Goal: Register for event/course

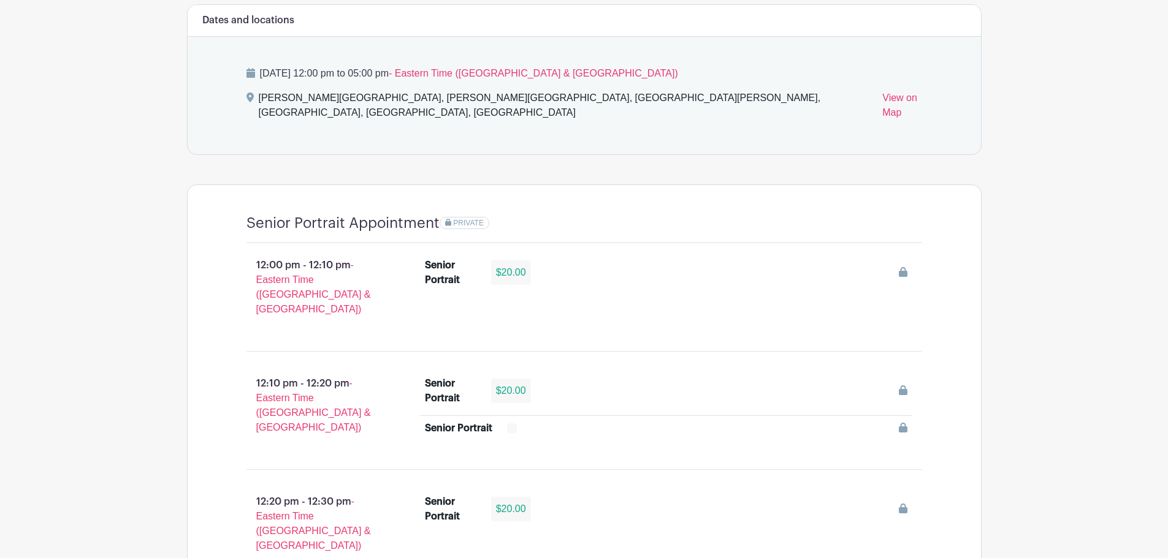
scroll to position [735, 0]
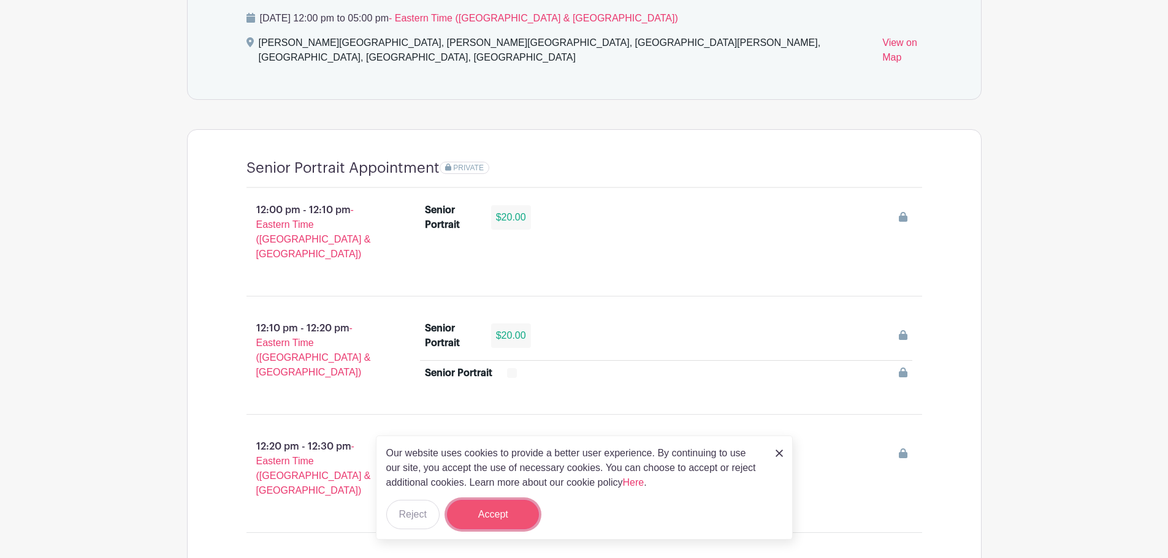
click at [503, 514] on button "Accept" at bounding box center [493, 514] width 92 height 29
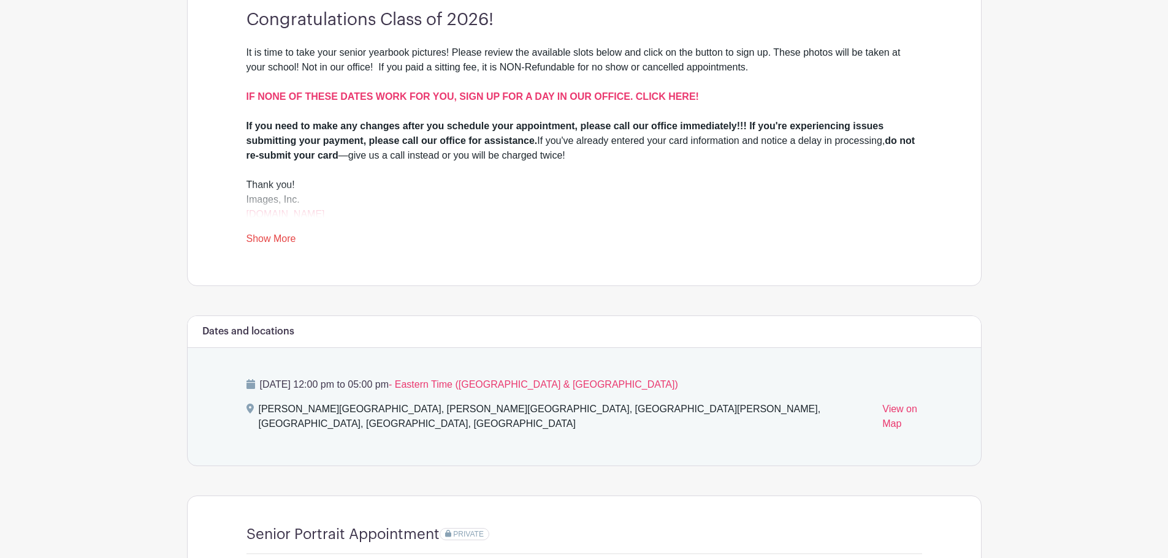
scroll to position [368, 0]
click at [264, 235] on link "Show More" at bounding box center [271, 242] width 50 height 15
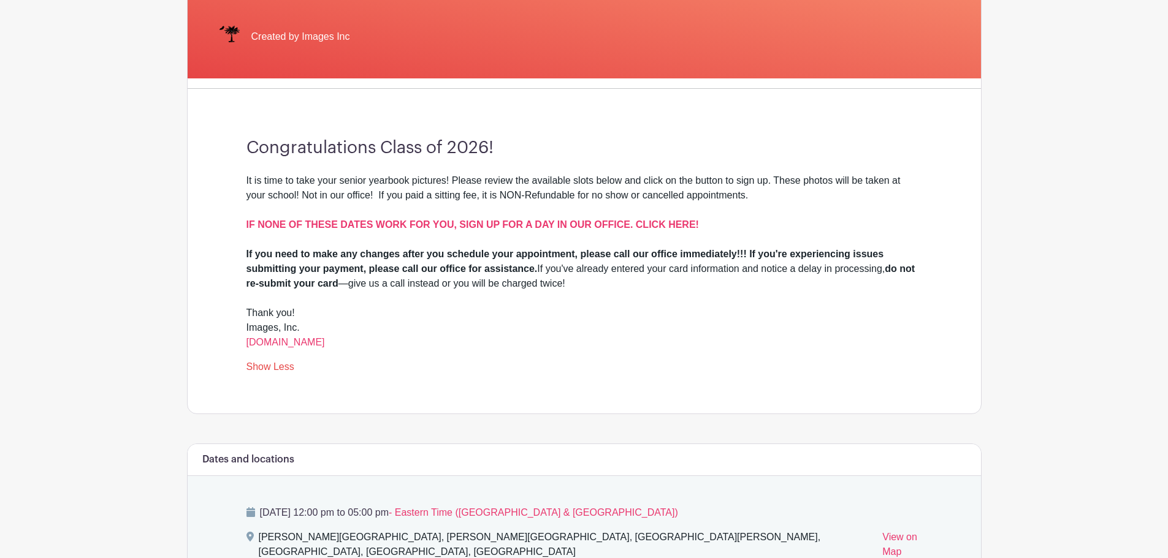
scroll to position [184, 0]
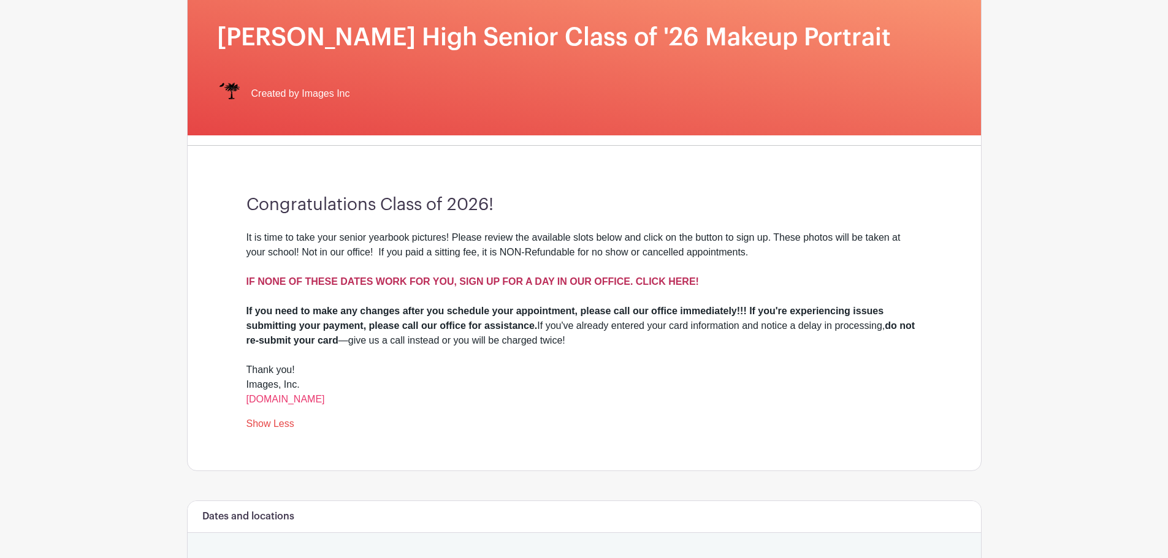
click at [576, 282] on strong "IF NONE OF THESE DATES WORK FOR YOU, SIGN UP FOR A DAY IN OUR OFFICE. CLICK HER…" at bounding box center [472, 281] width 452 height 10
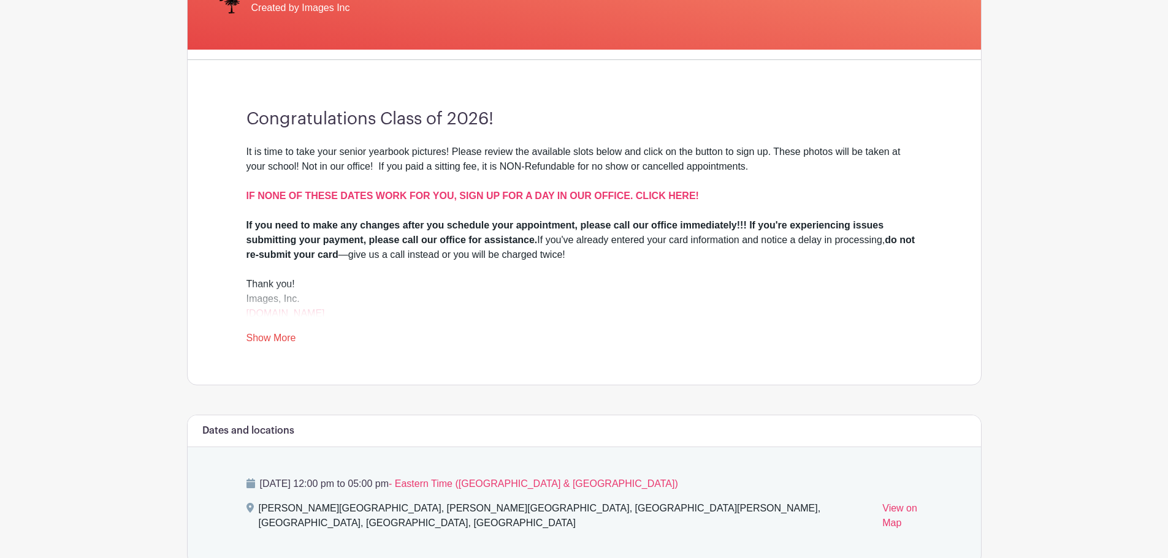
scroll to position [306, 0]
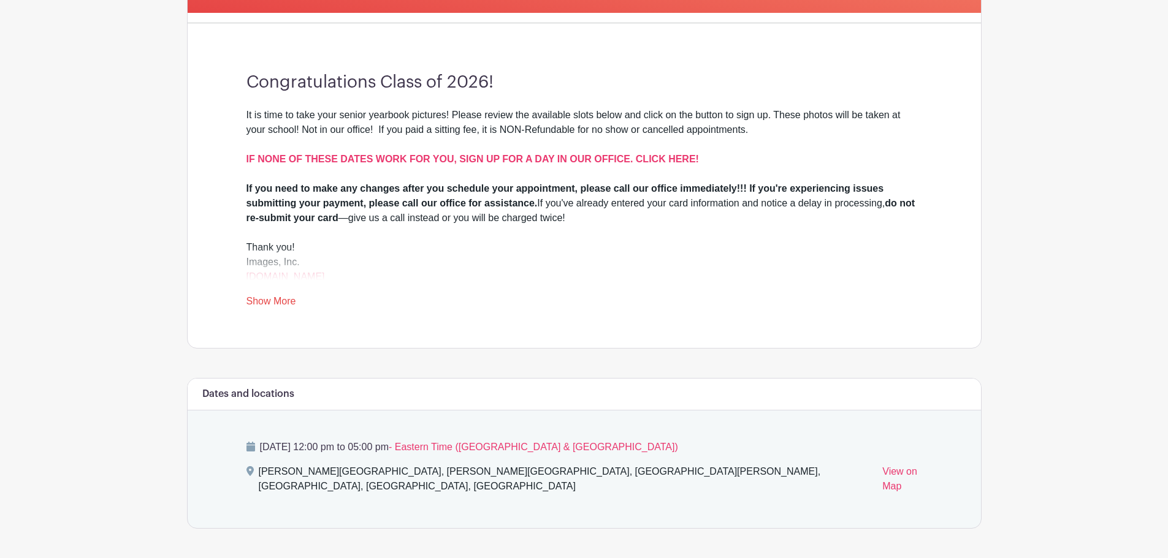
click at [271, 303] on link "Show More" at bounding box center [271, 303] width 50 height 15
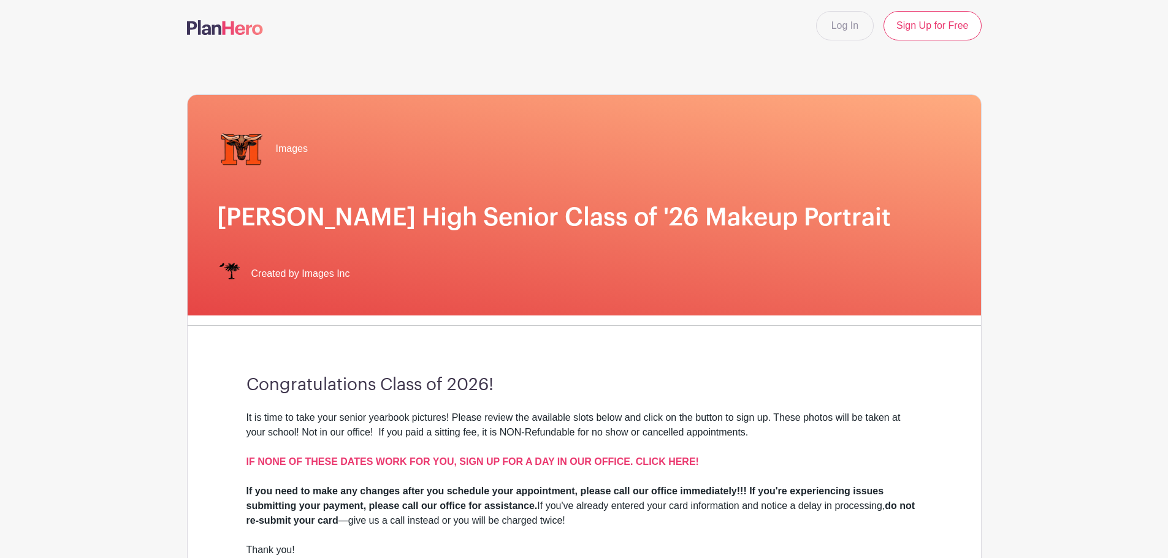
scroll to position [0, 0]
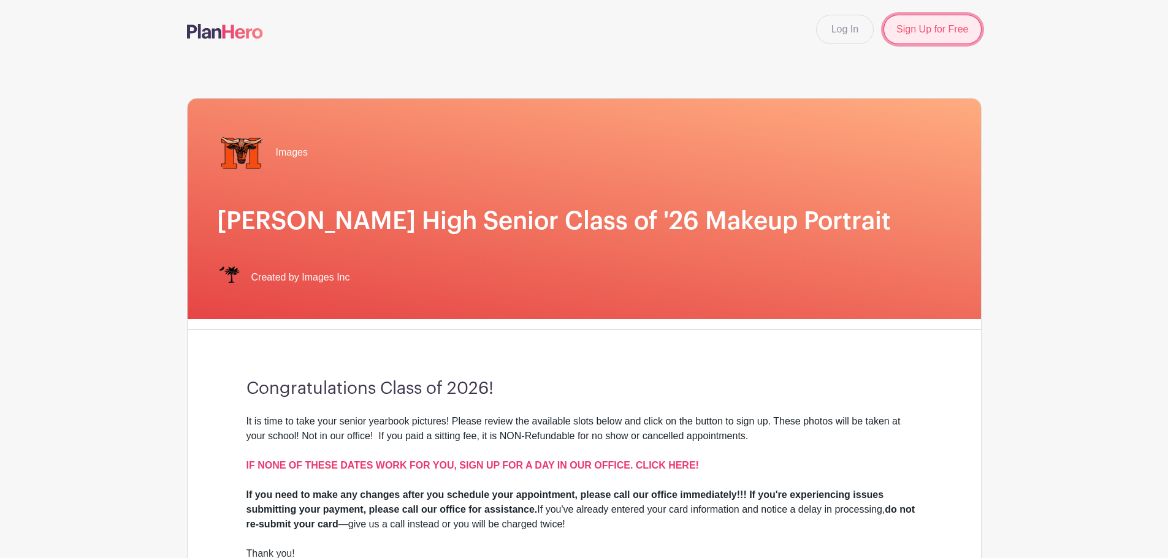
click at [947, 25] on link "Sign Up for Free" at bounding box center [931, 29] width 97 height 29
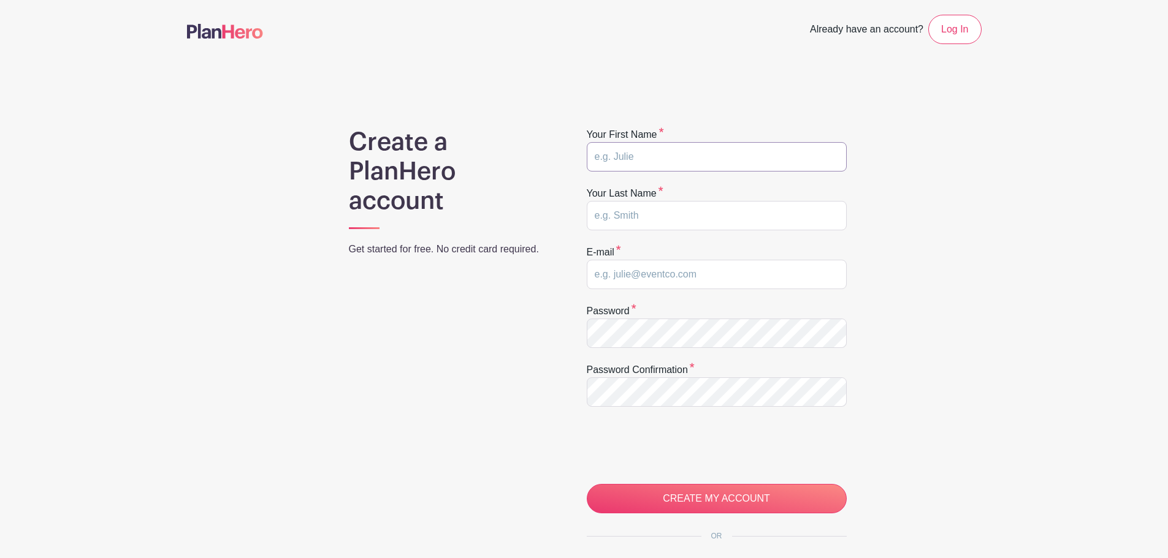
click at [650, 159] on input "text" at bounding box center [717, 156] width 260 height 29
type input "anya"
click at [653, 221] on input "text" at bounding box center [717, 215] width 260 height 29
type input "byrne"
click at [658, 279] on input "email" at bounding box center [717, 274] width 260 height 29
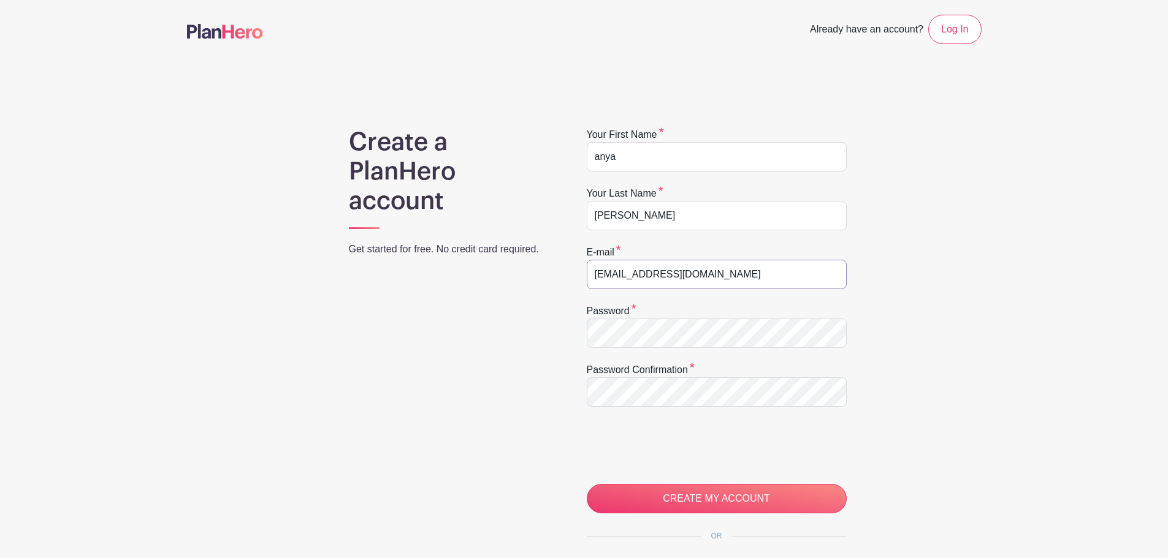
type input "abyrne9503@greenvilleschools.us"
click at [587, 484] on input "CREATE MY ACCOUNT" at bounding box center [717, 498] width 260 height 29
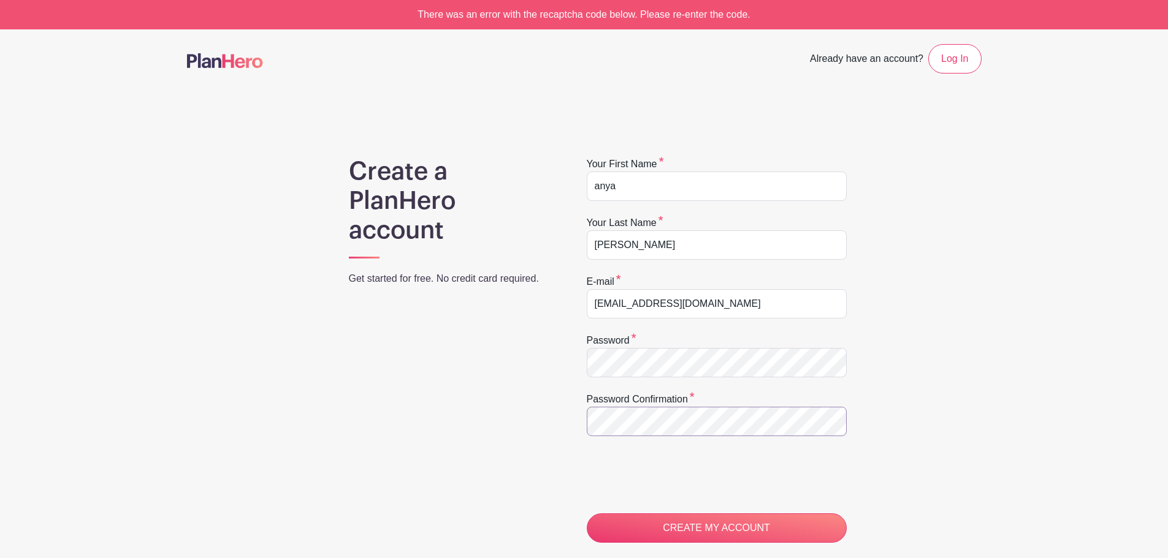
click at [587, 514] on input "CREATE MY ACCOUNT" at bounding box center [717, 528] width 260 height 29
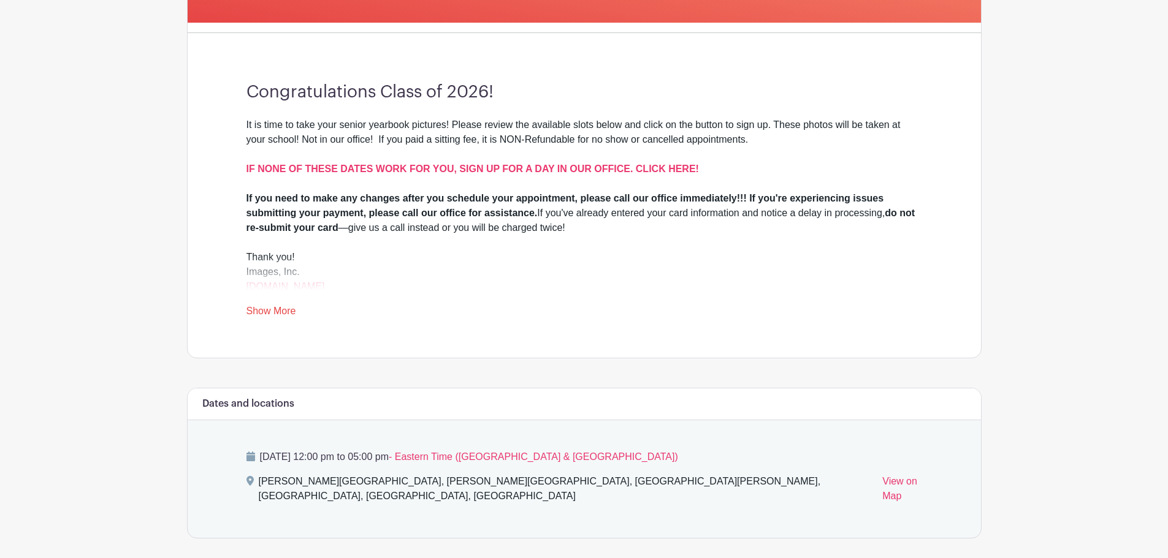
scroll to position [368, 0]
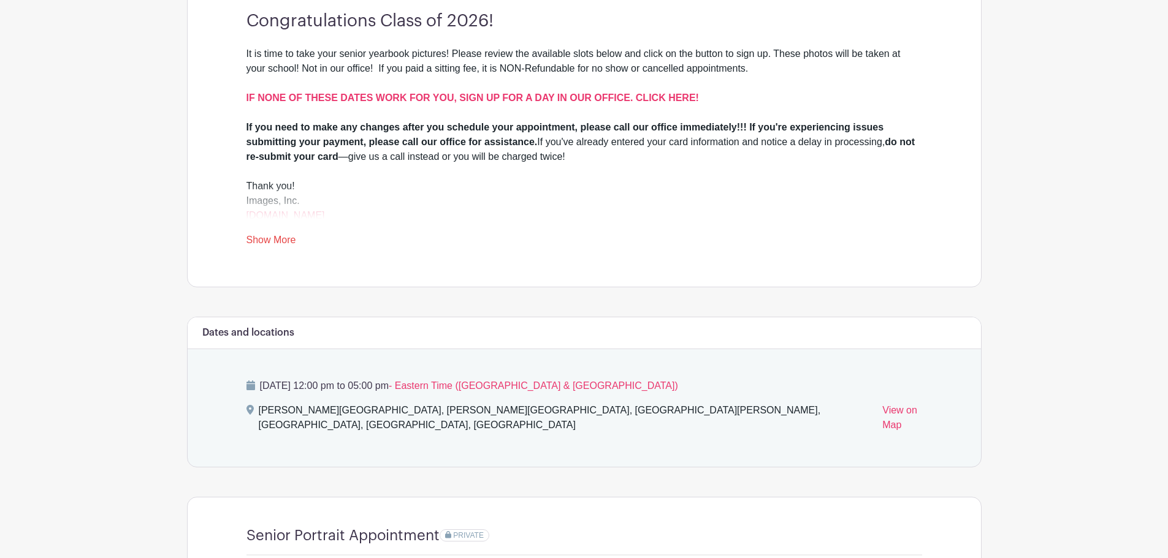
click at [256, 235] on link "Show More" at bounding box center [271, 242] width 50 height 15
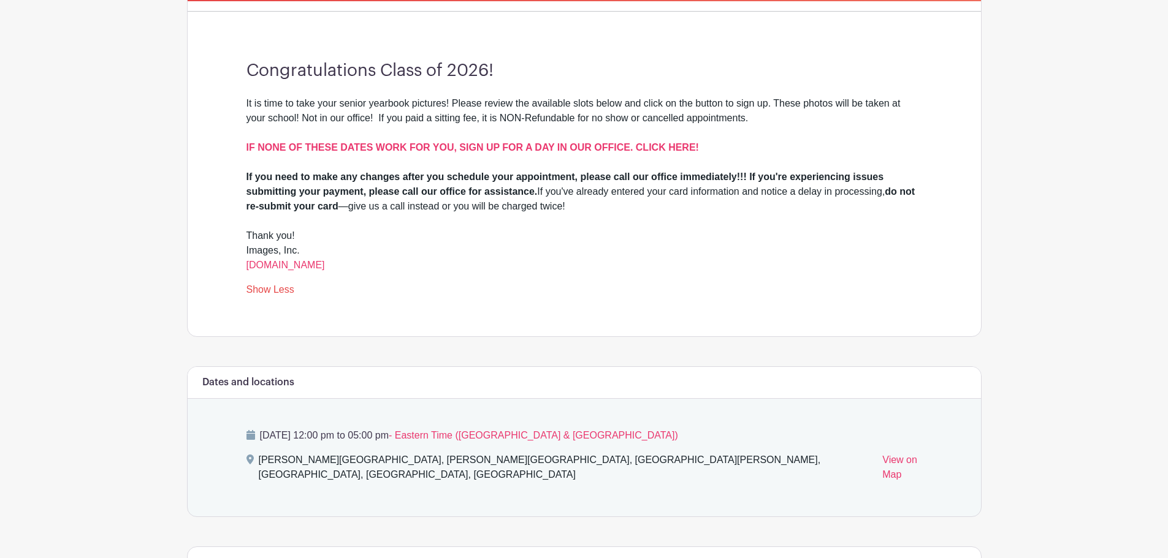
scroll to position [306, 0]
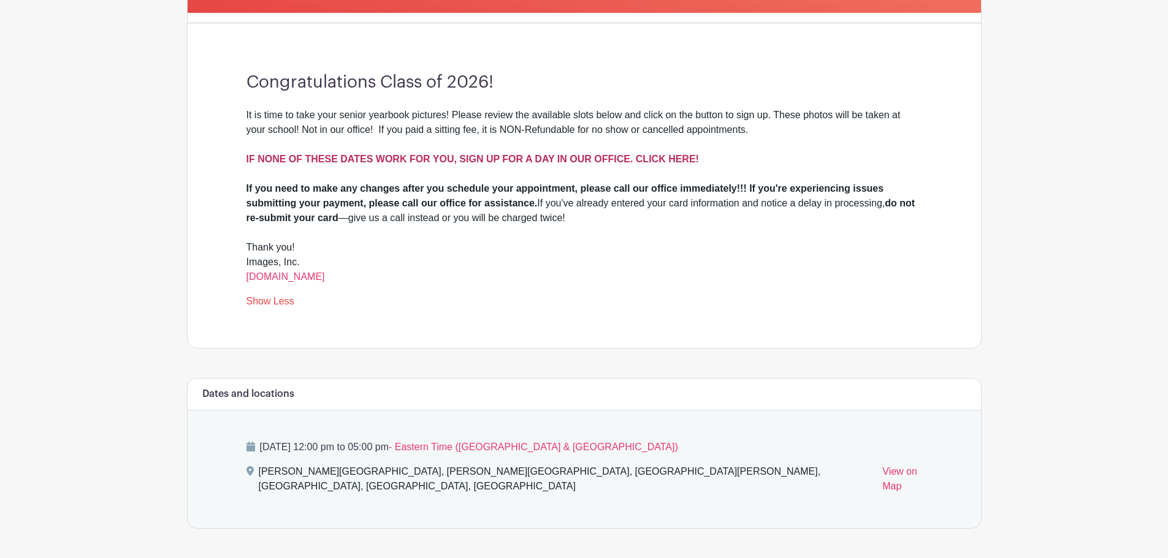
click at [501, 162] on strong "IF NONE OF THESE DATES WORK FOR YOU, SIGN UP FOR A DAY IN OUR OFFICE. CLICK HER…" at bounding box center [472, 159] width 452 height 10
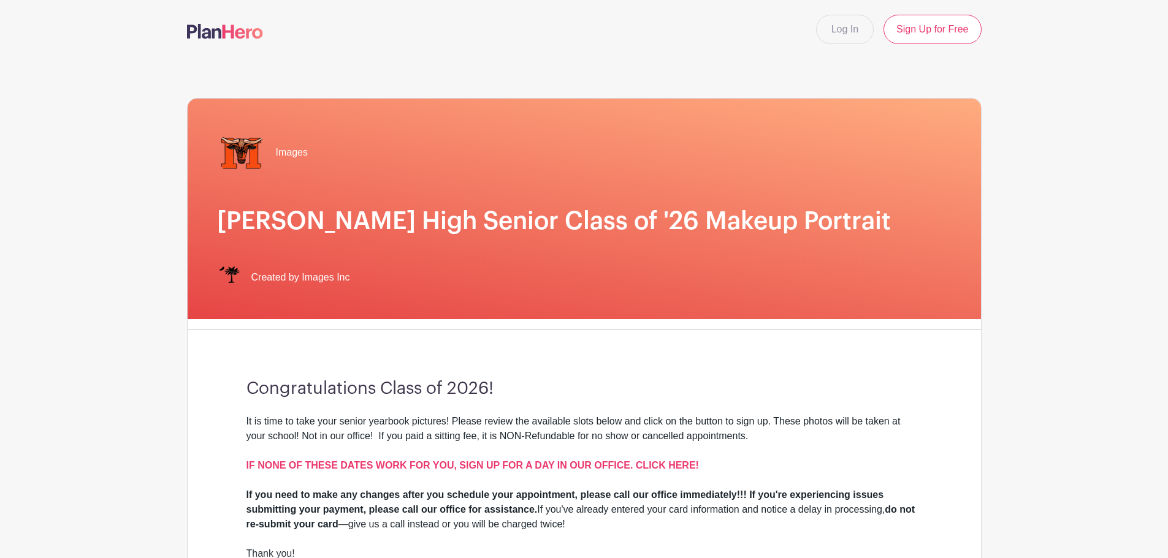
scroll to position [306, 0]
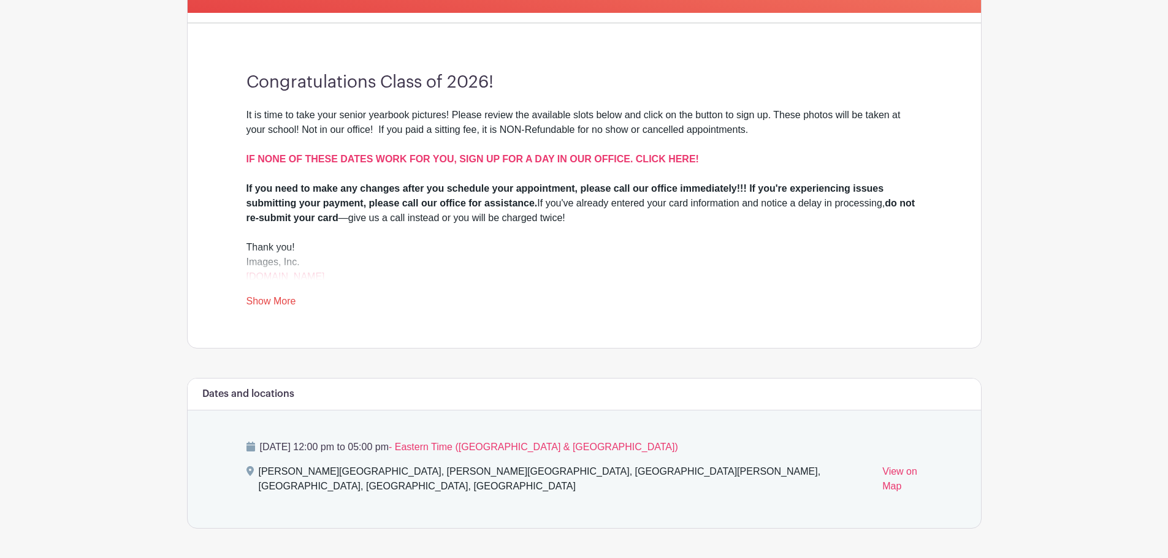
click at [265, 310] on link "Show More" at bounding box center [271, 303] width 50 height 15
click at [339, 160] on strong "IF NONE OF THESE DATES WORK FOR YOU, SIGN UP FOR A DAY IN OUR OFFICE. CLICK HER…" at bounding box center [472, 159] width 452 height 10
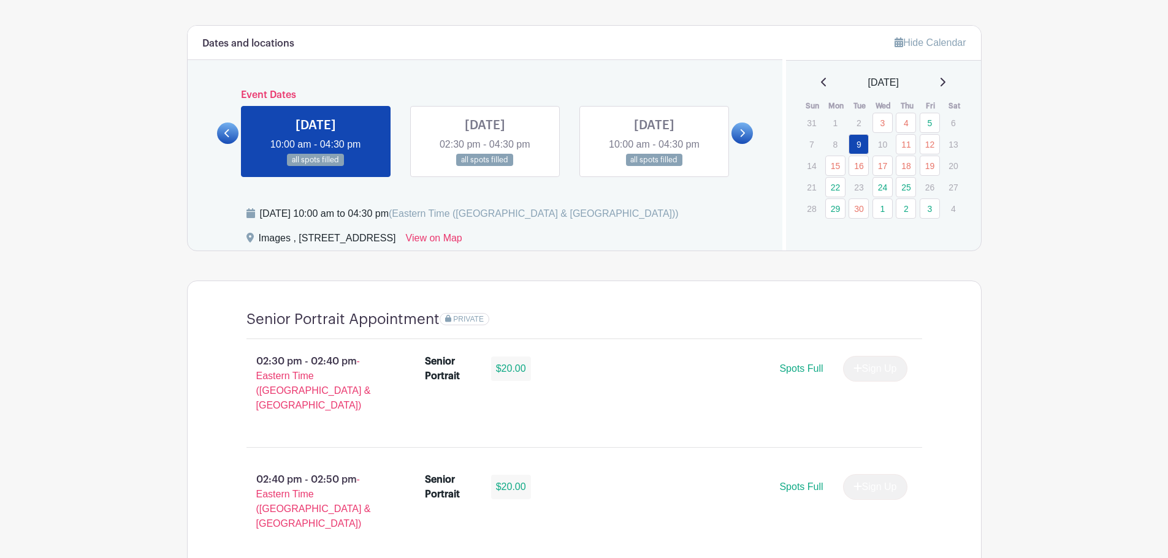
scroll to position [429, 0]
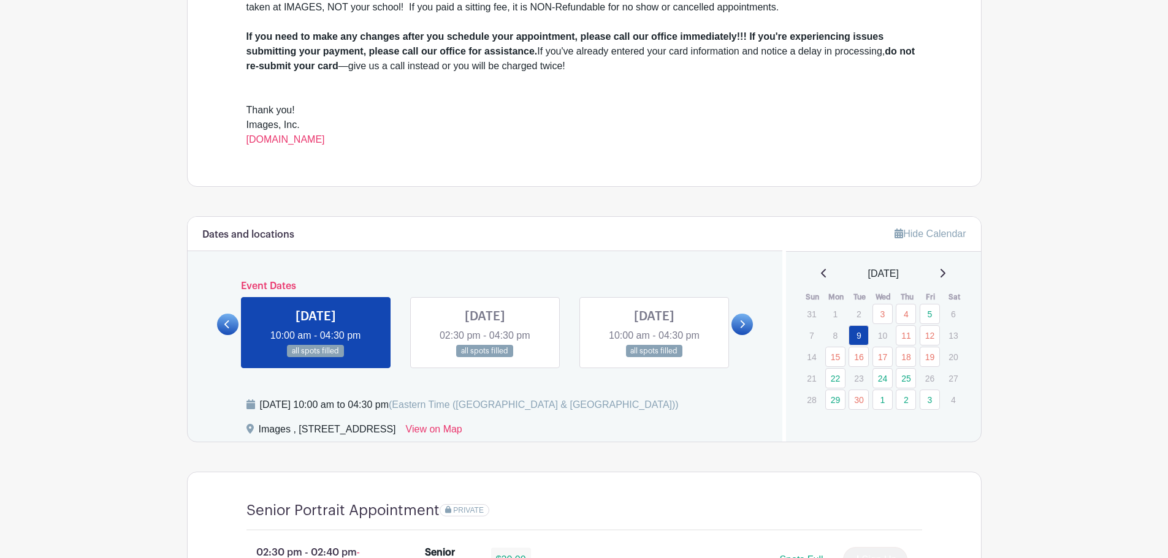
click at [749, 326] on link at bounding box center [741, 324] width 21 height 21
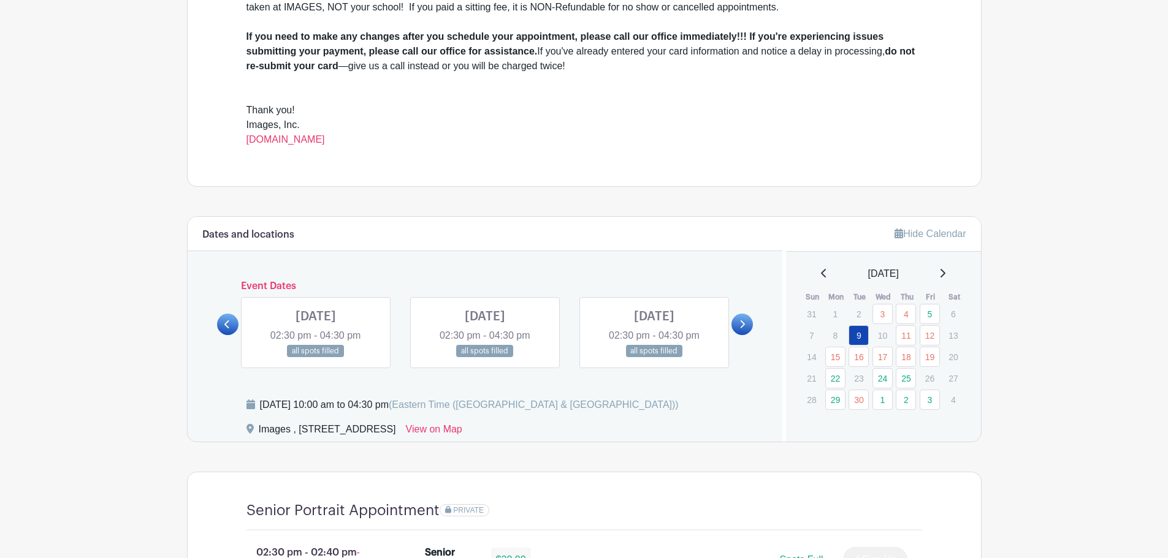
click at [739, 326] on icon at bounding box center [742, 324] width 6 height 9
click at [734, 317] on link at bounding box center [741, 324] width 21 height 21
click at [217, 325] on div at bounding box center [227, 324] width 21 height 21
click at [228, 320] on icon at bounding box center [227, 324] width 6 height 9
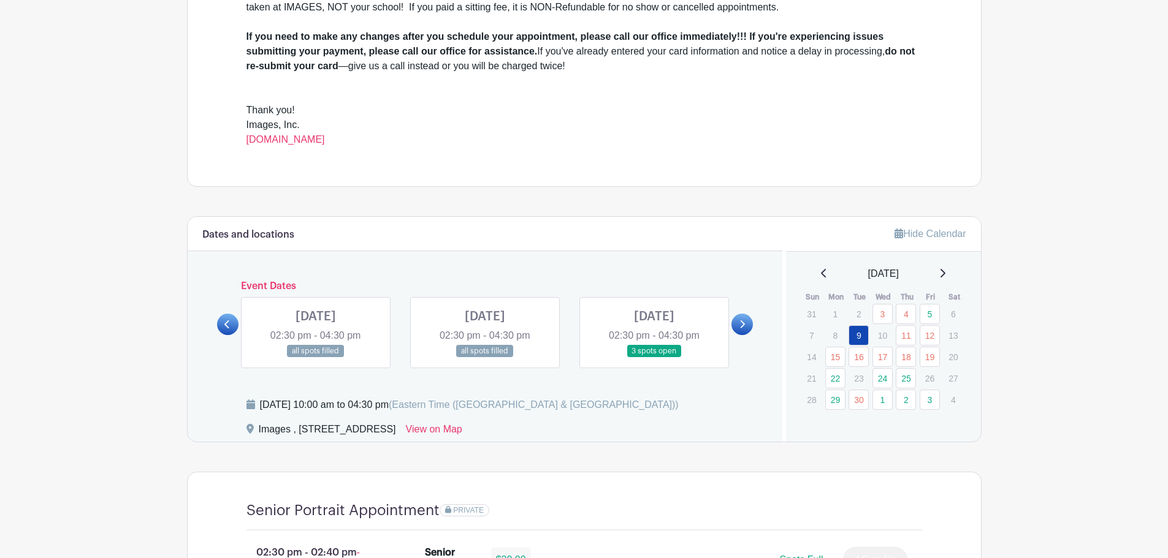
click at [228, 320] on icon at bounding box center [227, 324] width 6 height 9
click at [238, 319] on div "[DATE] 02:30 pm - 04:30 pm all spots filled" at bounding box center [315, 332] width 169 height 71
click at [233, 324] on link at bounding box center [227, 324] width 21 height 21
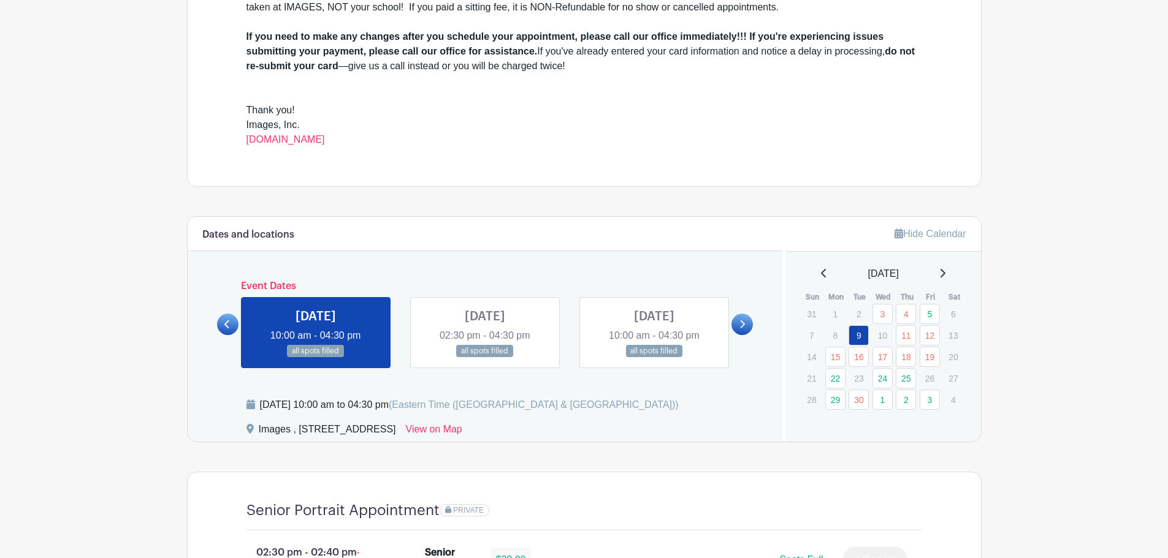
click at [222, 323] on link at bounding box center [227, 324] width 21 height 21
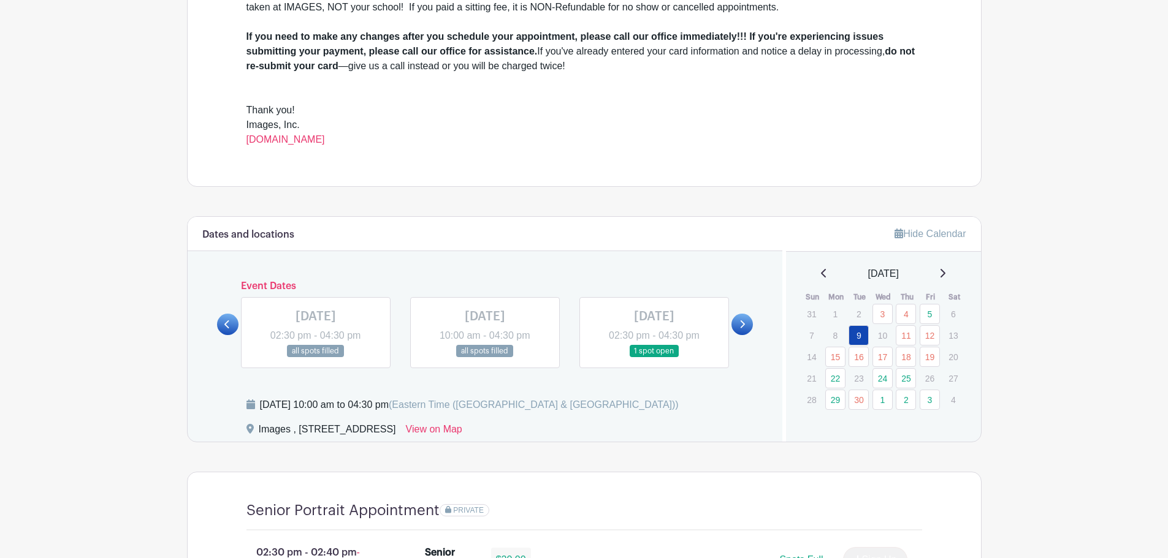
click at [750, 330] on link at bounding box center [741, 324] width 21 height 21
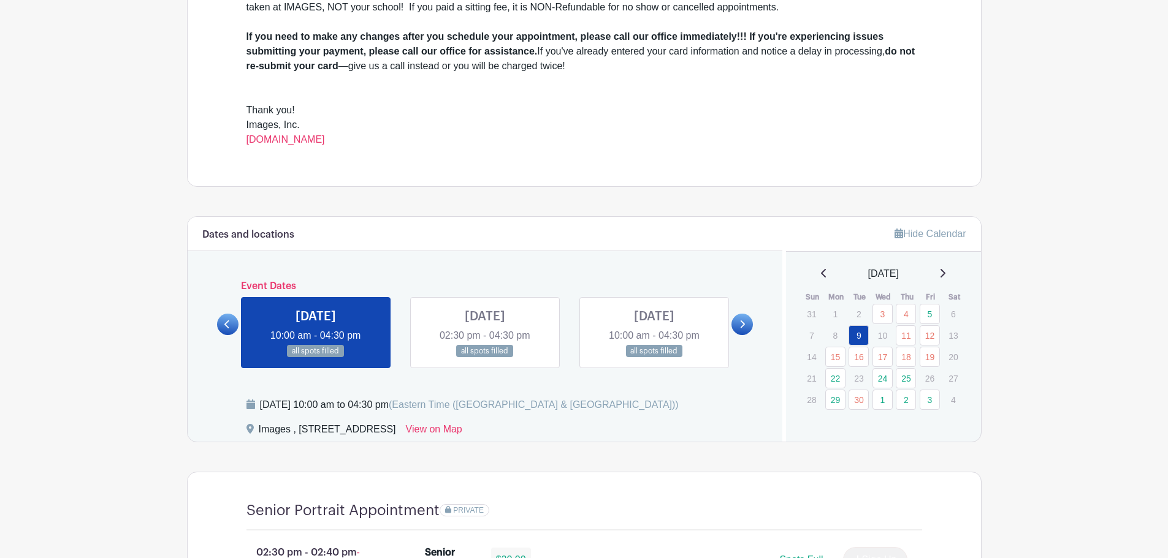
click at [750, 330] on link at bounding box center [741, 324] width 21 height 21
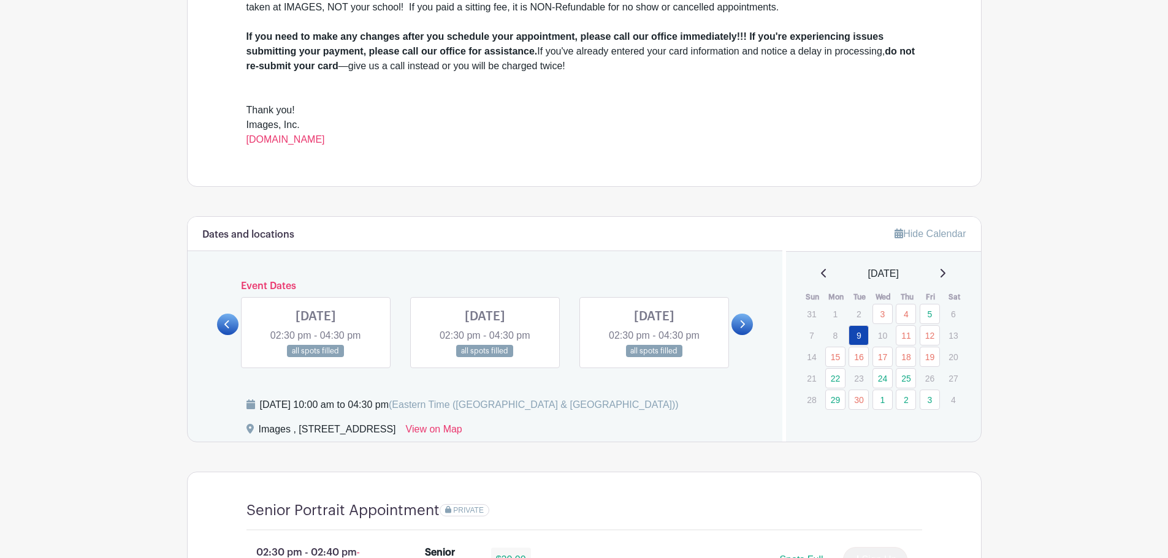
click at [750, 330] on link at bounding box center [741, 324] width 21 height 21
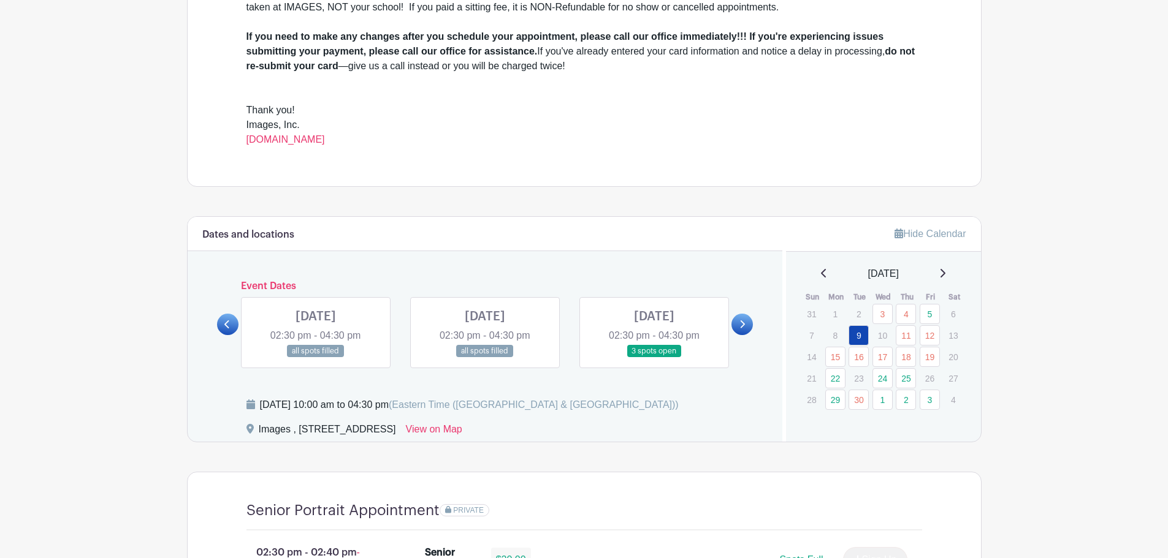
click at [750, 330] on link at bounding box center [741, 324] width 21 height 21
click at [221, 319] on link at bounding box center [227, 324] width 21 height 21
click at [654, 358] on link at bounding box center [654, 358] width 0 height 0
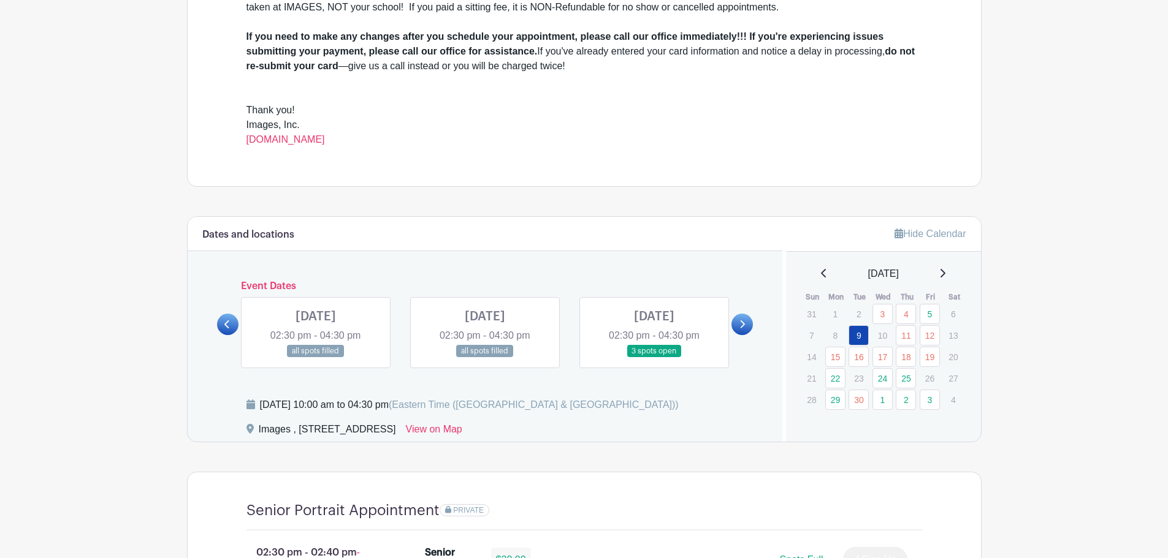
click at [654, 358] on link at bounding box center [654, 358] width 0 height 0
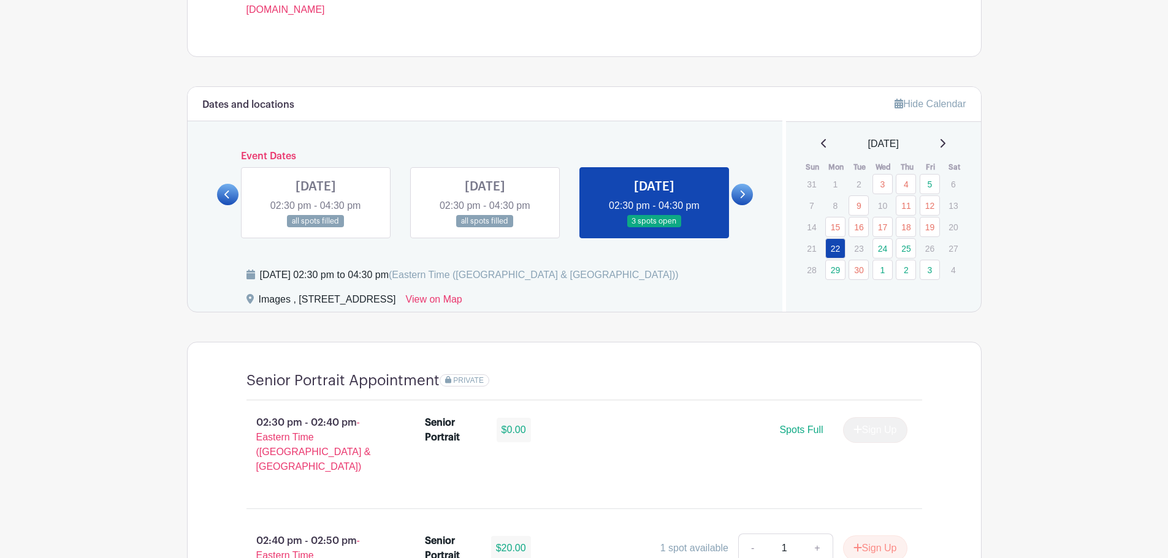
scroll to position [596, 0]
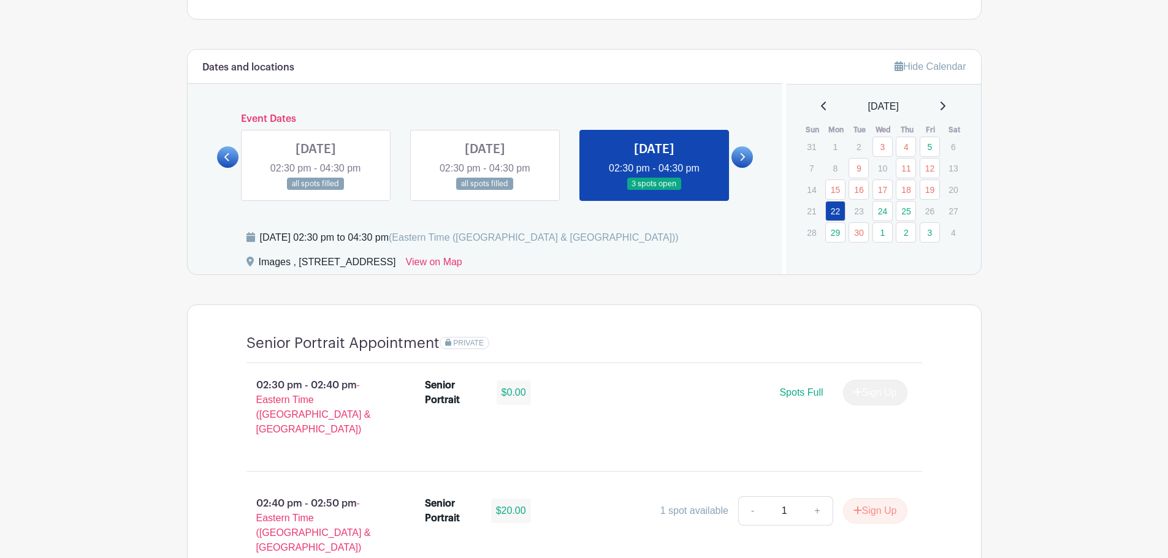
click at [654, 191] on link at bounding box center [654, 191] width 0 height 0
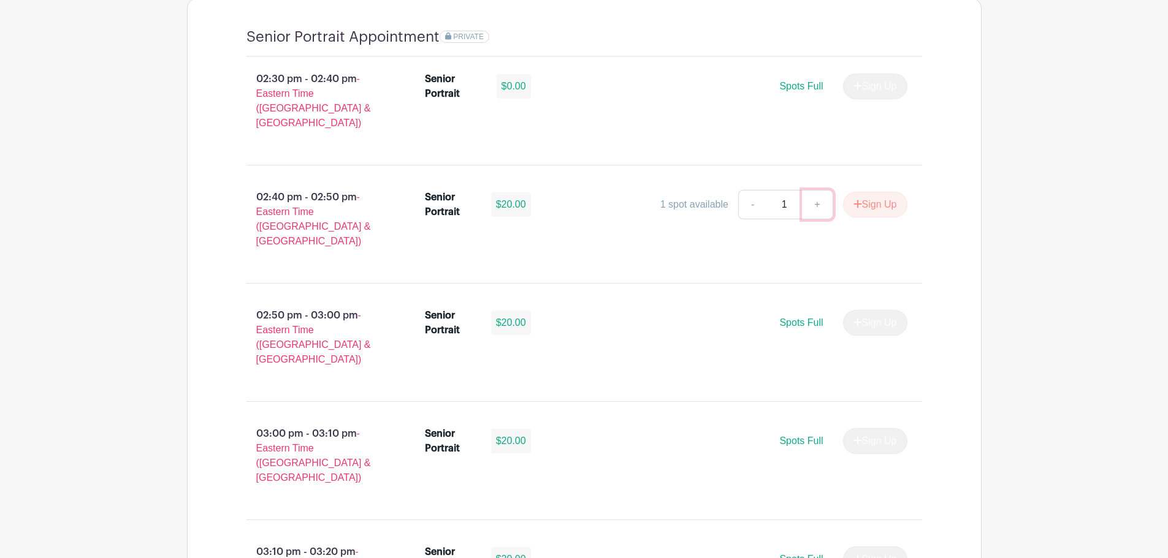
click at [814, 190] on link "+" at bounding box center [817, 204] width 31 height 29
click at [657, 212] on li "Senior Portrait $20.00 1 spot available - 1 + Sign Up" at bounding box center [666, 207] width 492 height 44
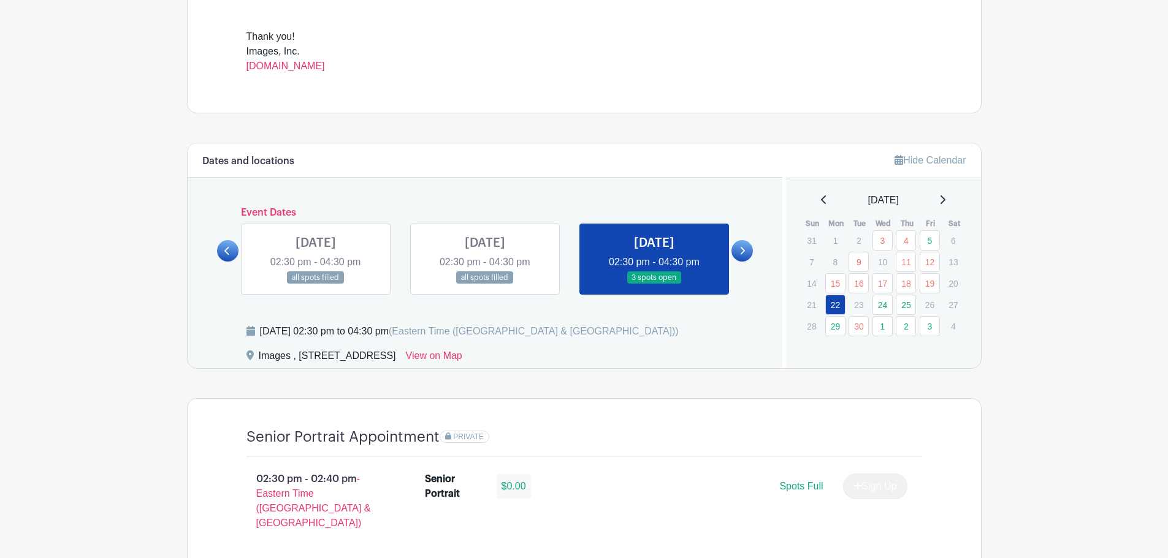
scroll to position [474, 0]
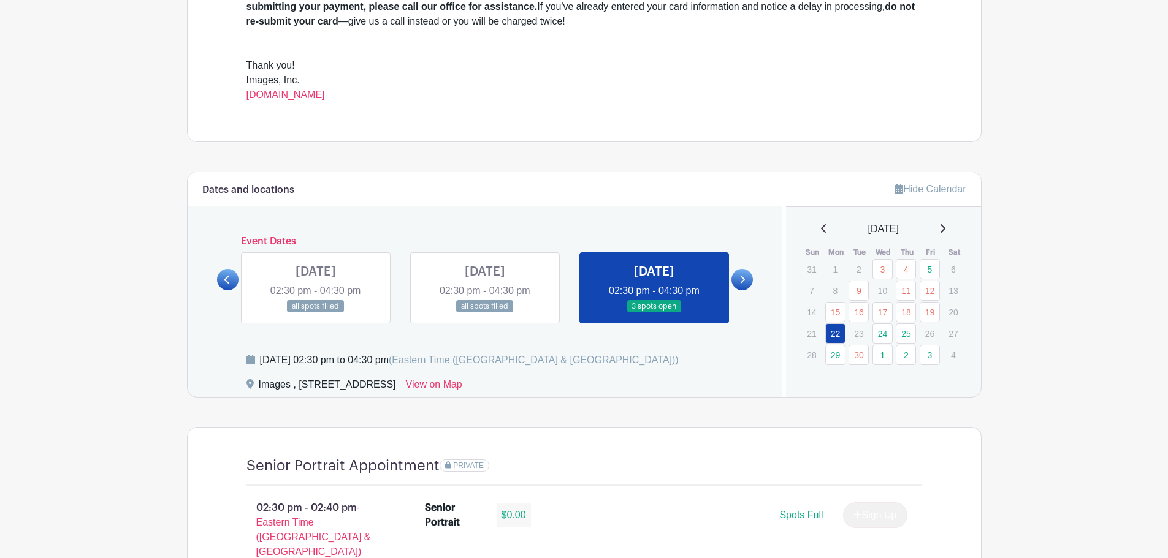
click at [751, 279] on link at bounding box center [741, 279] width 21 height 21
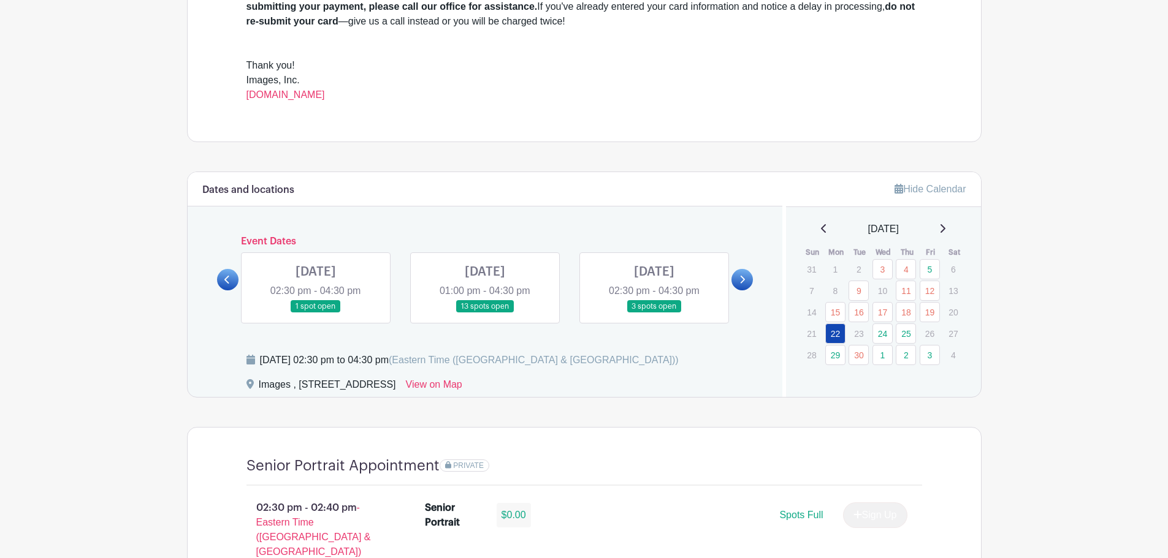
click at [485, 313] on link at bounding box center [485, 313] width 0 height 0
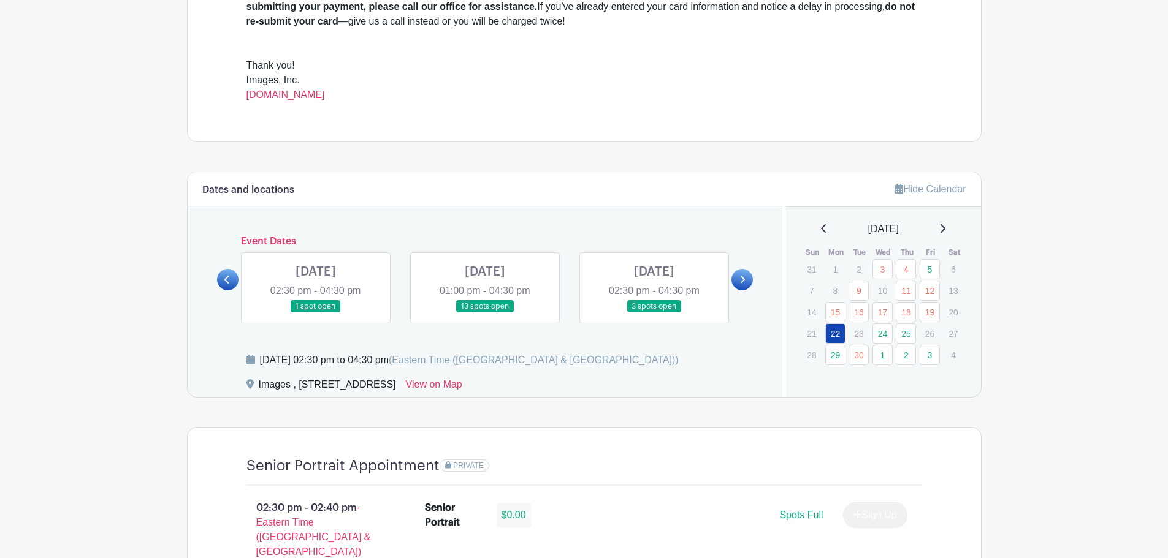
click at [485, 313] on link at bounding box center [485, 313] width 0 height 0
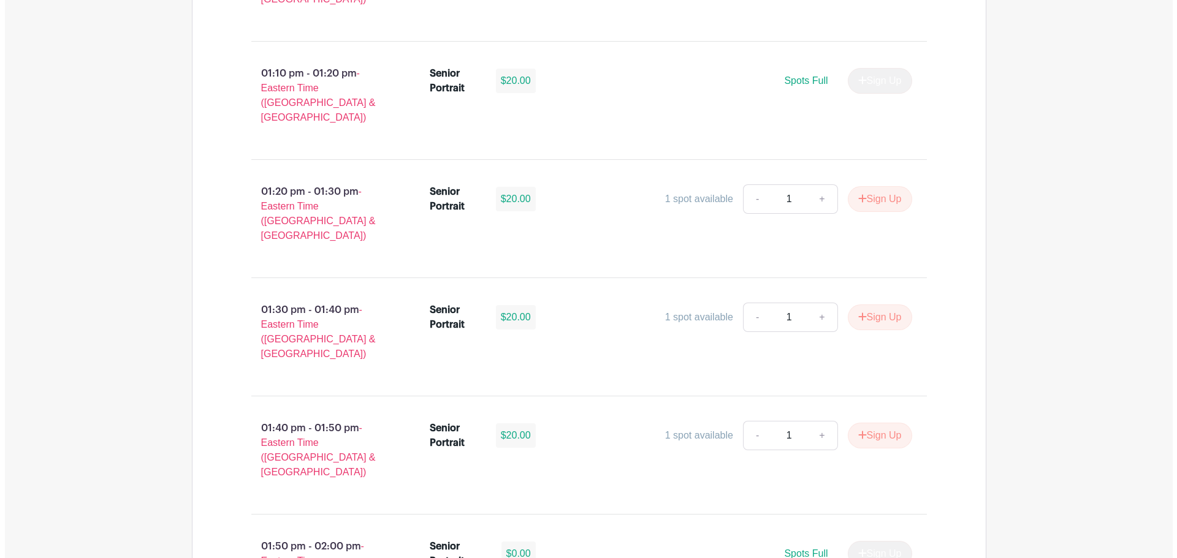
scroll to position [1030, 0]
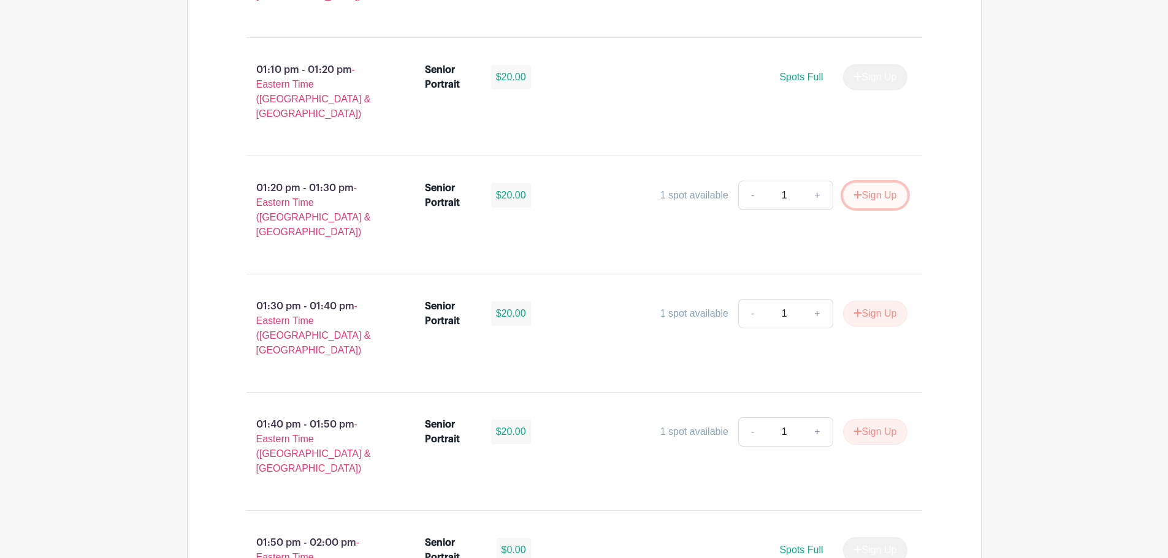
click at [865, 183] on button "Sign Up" at bounding box center [875, 196] width 64 height 26
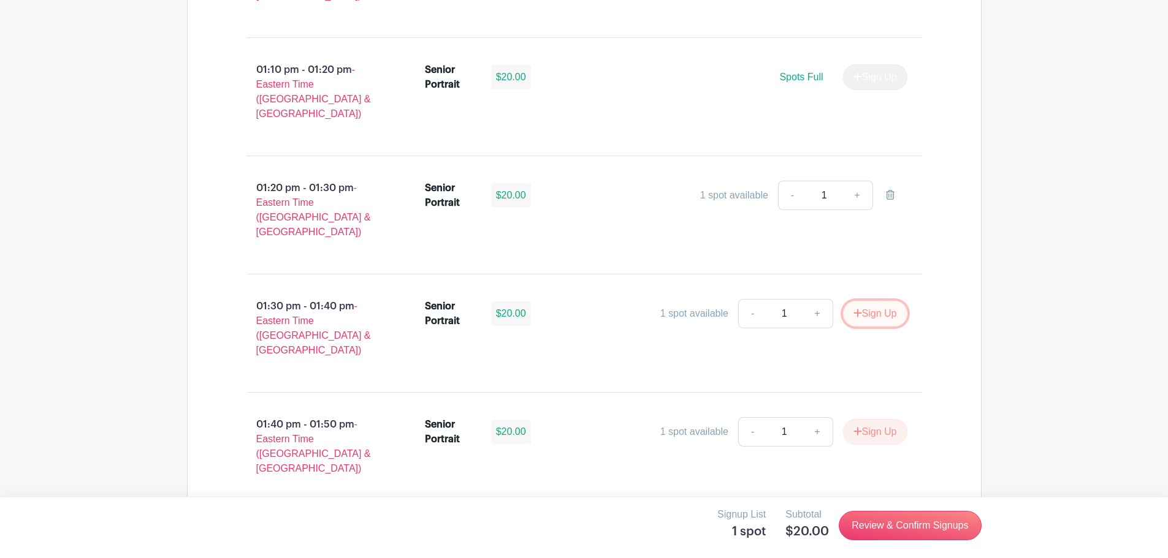
click at [883, 301] on button "Sign Up" at bounding box center [875, 314] width 64 height 26
click at [869, 419] on button "Sign Up" at bounding box center [875, 432] width 64 height 26
drag, startPoint x: 796, startPoint y: 535, endPoint x: 823, endPoint y: 530, distance: 27.5
click at [823, 530] on h5 "$60.00" at bounding box center [807, 532] width 44 height 15
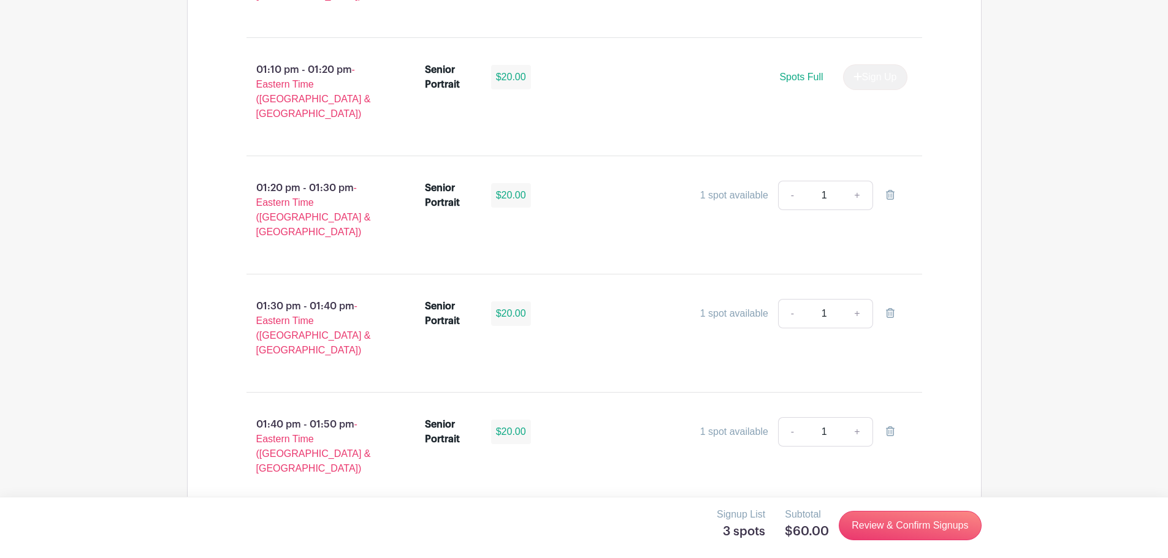
click at [776, 536] on div "Signup List 3 spots Subtotal $60.00 Review & Confirm Signups" at bounding box center [584, 525] width 794 height 37
click at [890, 525] on link "Review & Confirm Signups" at bounding box center [909, 525] width 142 height 29
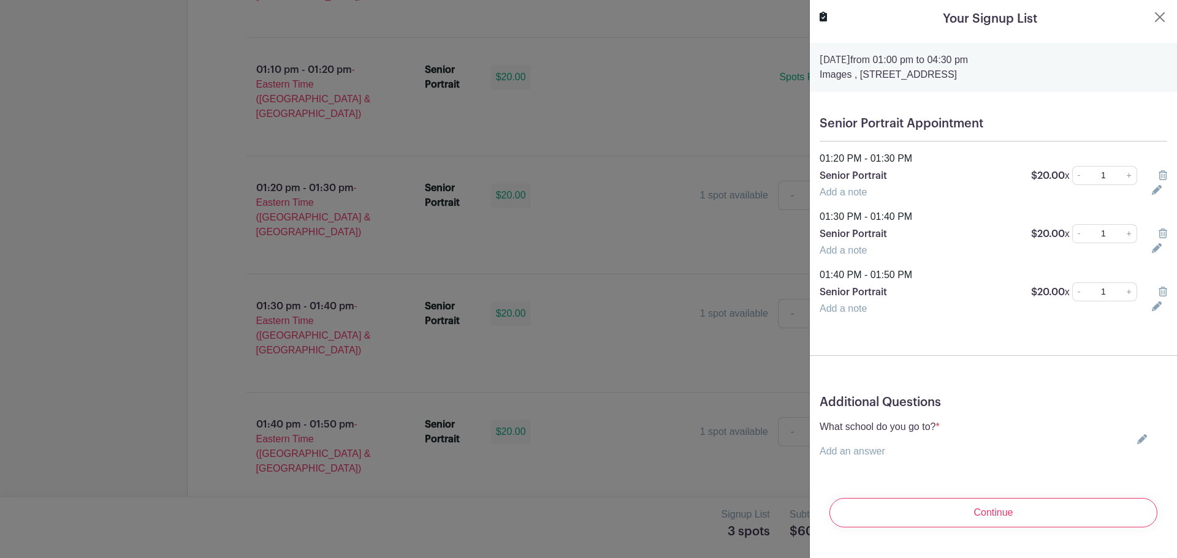
click at [862, 452] on link "Add an answer" at bounding box center [852, 451] width 66 height 10
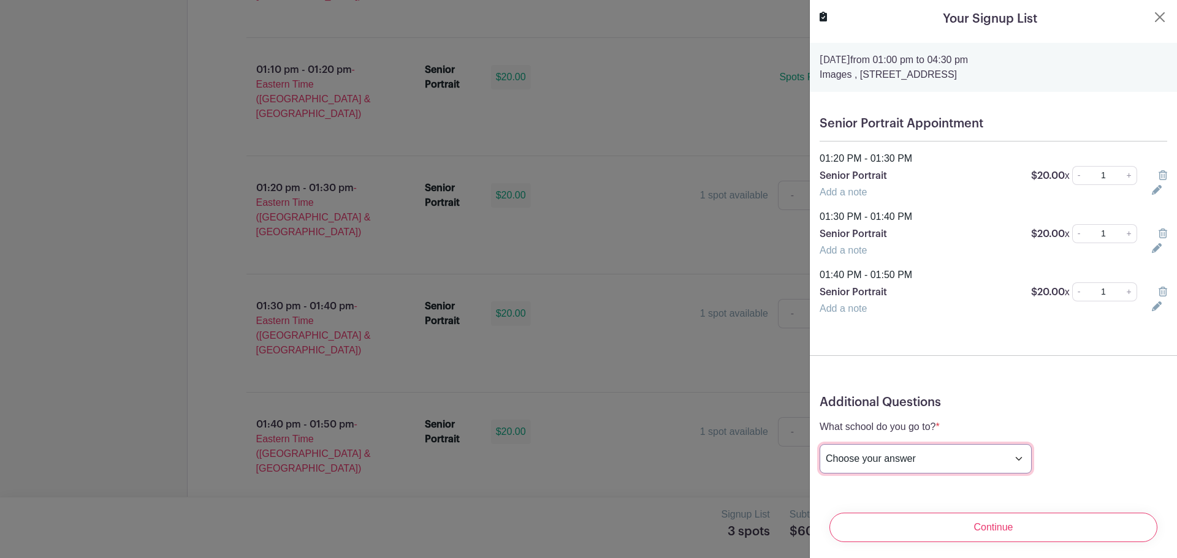
click at [932, 468] on select "Choose your answer [GEOGRAPHIC_DATA] High [PERSON_NAME] High [PERSON_NAME] High…" at bounding box center [925, 458] width 212 height 29
select select "3950"
click at [819, 444] on select "Choose your answer [GEOGRAPHIC_DATA] High [PERSON_NAME] High [PERSON_NAME] High…" at bounding box center [925, 458] width 212 height 29
click at [1016, 382] on form "[DATE] 01:00 pm to 04:30 pm Images , [STREET_ADDRESS] Senior Portrait Appointme…" at bounding box center [993, 297] width 367 height 509
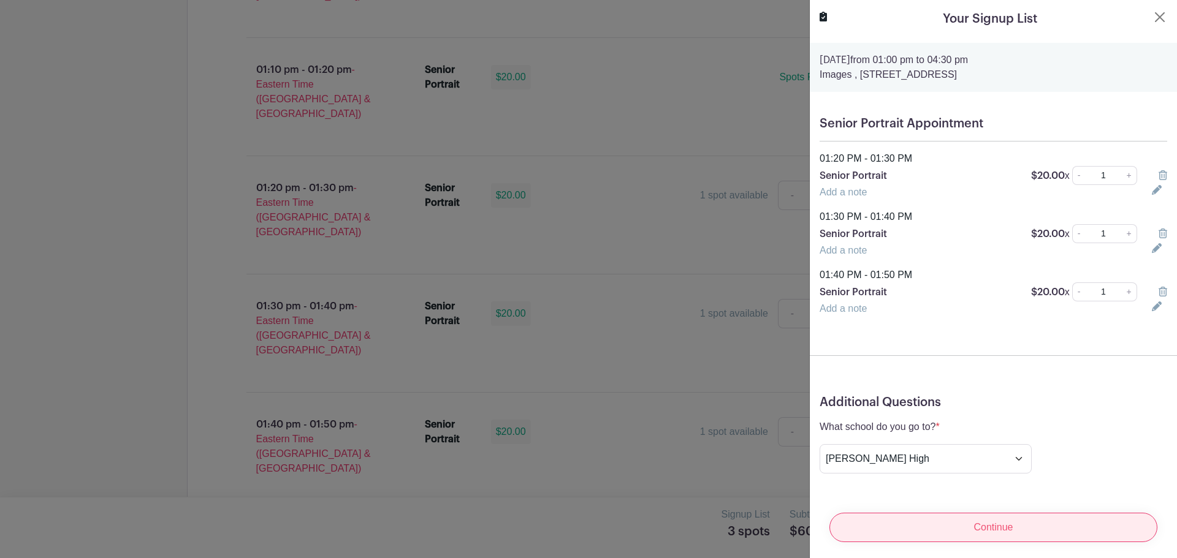
click at [978, 521] on input "Continue" at bounding box center [993, 527] width 328 height 29
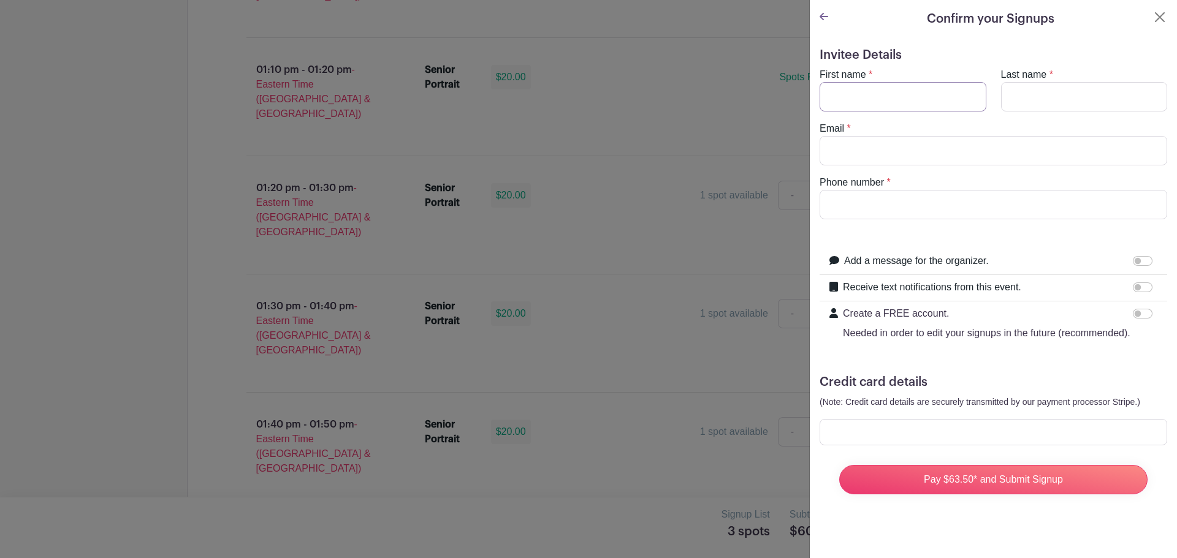
click at [906, 104] on input "First name" at bounding box center [902, 96] width 167 height 29
type input "Anya"
click at [1041, 94] on input "Last name" at bounding box center [1084, 96] width 167 height 29
type input "[PERSON_NAME]"
click at [1020, 151] on input "Email" at bounding box center [993, 150] width 348 height 29
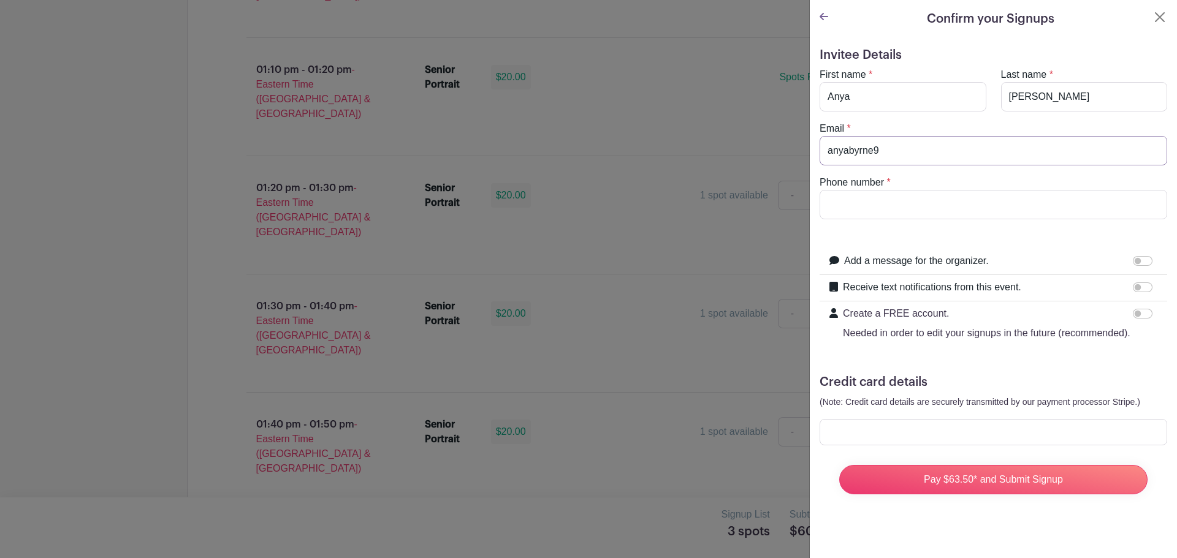
click at [925, 155] on input "anyabyrne9" at bounding box center [993, 150] width 348 height 29
type input "[EMAIL_ADDRESS][DOMAIN_NAME]"
click at [906, 200] on input "Phone number" at bounding box center [993, 204] width 348 height 29
type input "8646527479"
click at [932, 237] on form "Invitee Details First name * [PERSON_NAME] Last name * [PERSON_NAME] Email * [E…" at bounding box center [993, 276] width 348 height 457
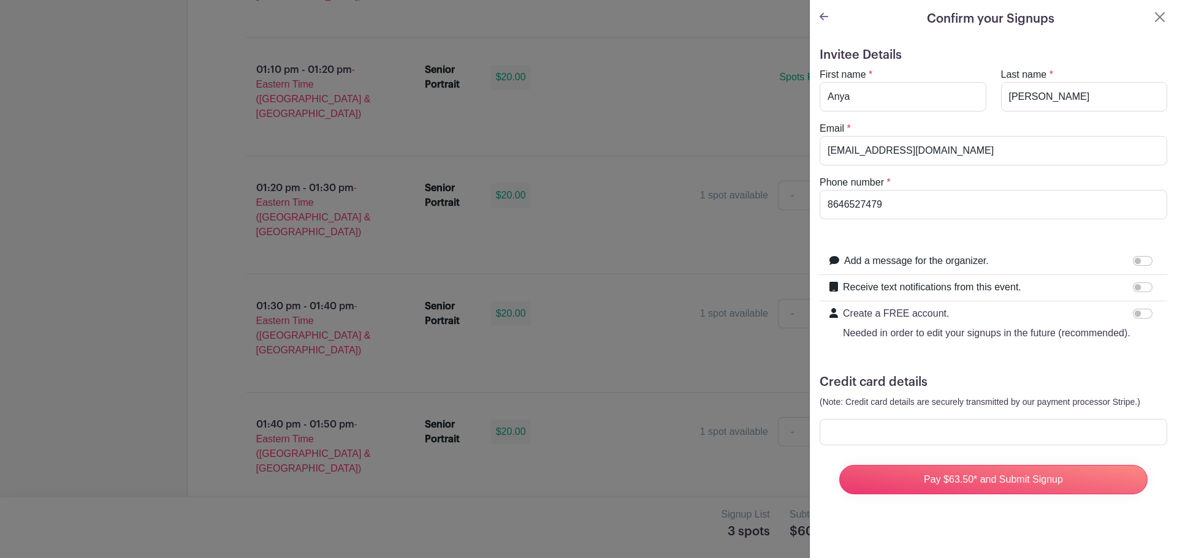
click at [955, 263] on label "Add a message for the organizer." at bounding box center [916, 261] width 145 height 15
click at [1133, 263] on input "Add a message for the organizer." at bounding box center [1143, 261] width 20 height 10
checkbox input "true"
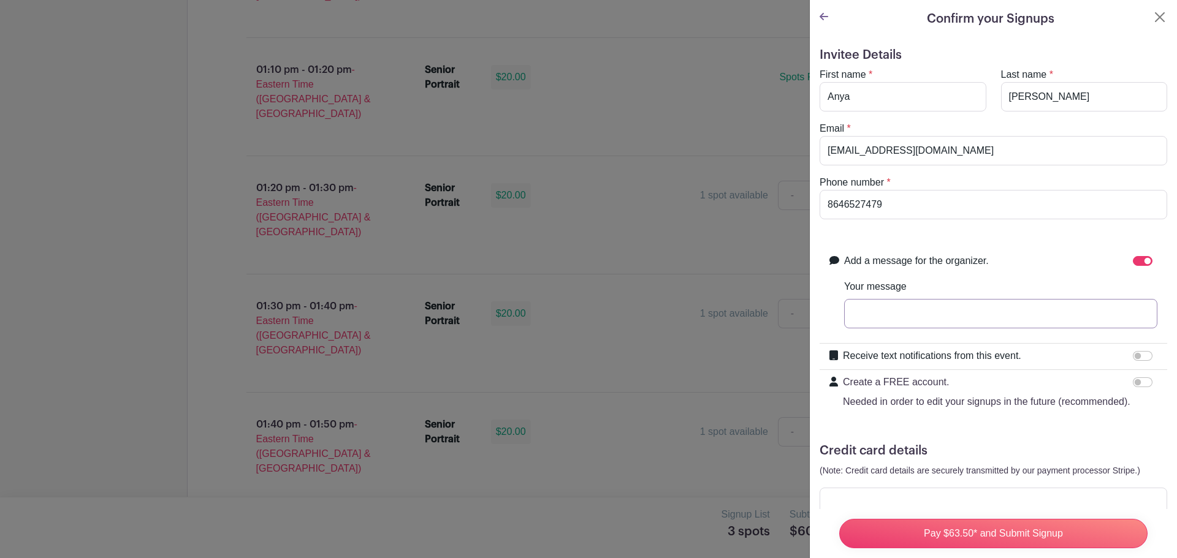
click at [949, 328] on input "Your message" at bounding box center [1000, 313] width 313 height 29
click at [839, 519] on input "Pay $63.50* and Submit Signup" at bounding box center [993, 533] width 308 height 29
click at [982, 310] on input "[PERSON_NAME]" at bounding box center [1000, 313] width 313 height 29
type input "[PERSON_NAME], [PERSON_NAME], and [PERSON_NAME]"
click at [1027, 254] on div "Add a message for the organizer." at bounding box center [1000, 262] width 313 height 16
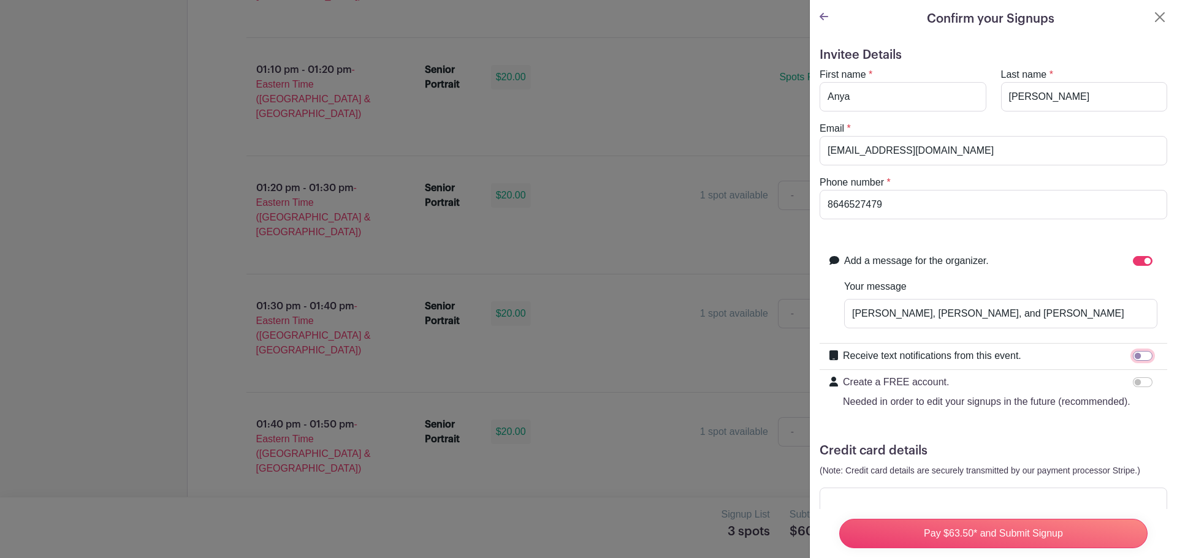
click at [1133, 356] on input "Receive text notifications from this event." at bounding box center [1143, 356] width 20 height 10
checkbox input "true"
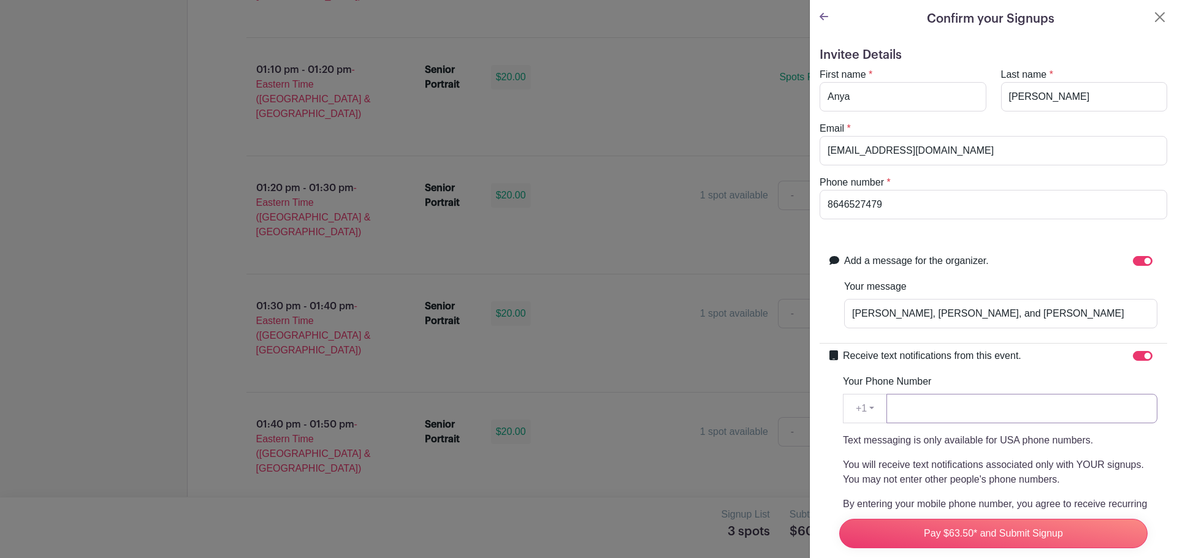
click at [997, 417] on input "Your Phone Number" at bounding box center [1021, 408] width 271 height 29
type input "8646527479"
click at [979, 359] on label "Receive text notifications from this event." at bounding box center [932, 356] width 178 height 15
click at [1133, 359] on input "Receive text notifications from this event." at bounding box center [1143, 356] width 20 height 10
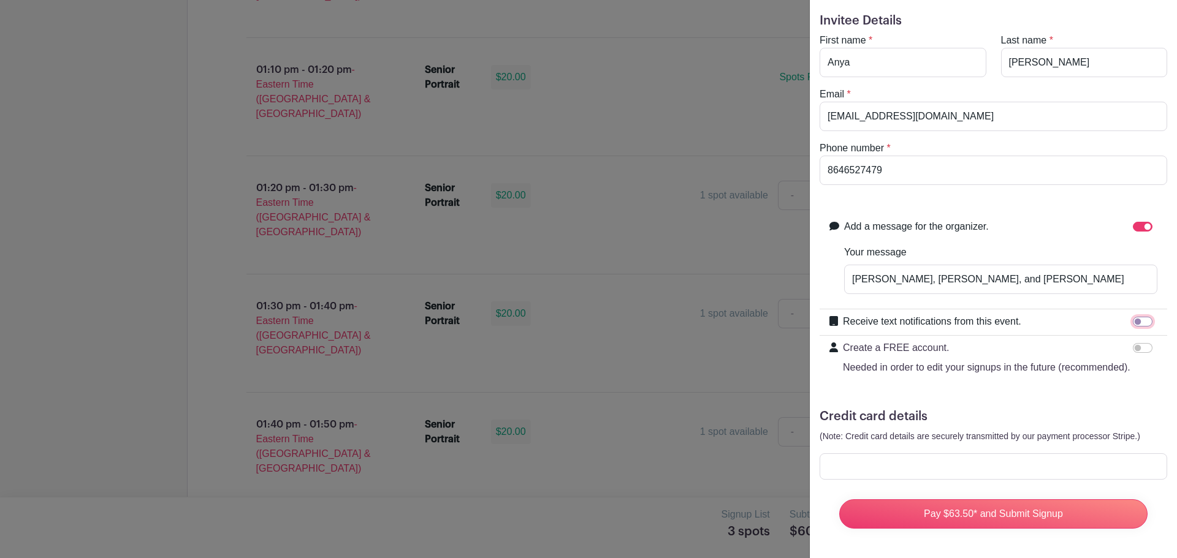
scroll to position [58, 0]
click at [1090, 314] on div "Receive text notifications from this event." at bounding box center [1000, 322] width 314 height 16
click at [1157, 310] on div "Receive text notifications from this event. Your Phone Number +1 +1 8646527479 …" at bounding box center [993, 323] width 348 height 26
click at [1133, 317] on input "Receive text notifications from this event." at bounding box center [1143, 322] width 20 height 10
checkbox input "true"
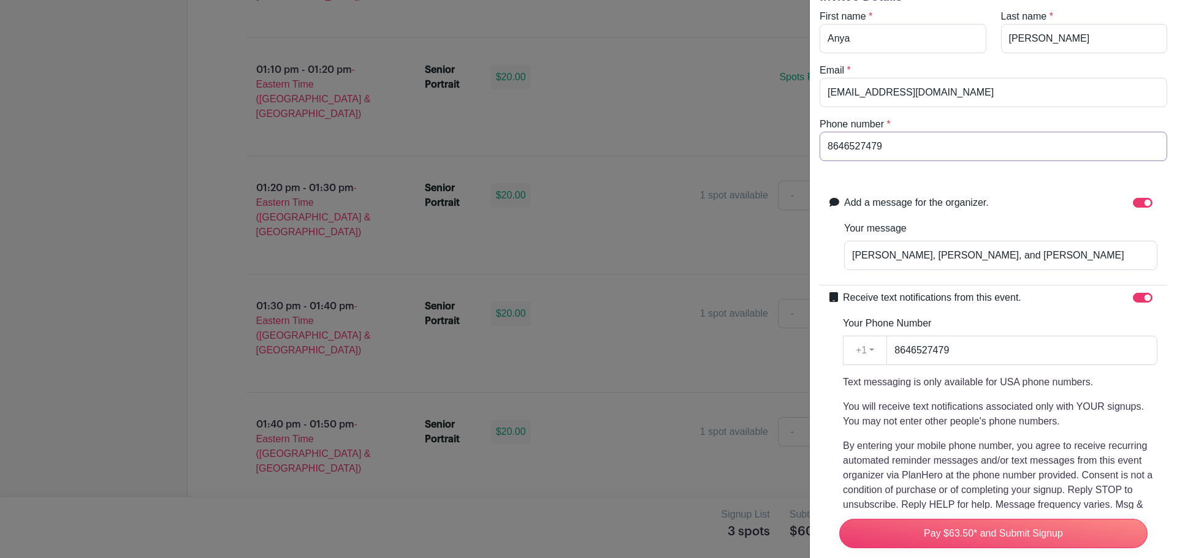
click at [897, 150] on input "8646527479" at bounding box center [993, 146] width 348 height 29
click at [967, 349] on input "8646527479" at bounding box center [1021, 350] width 271 height 29
click at [978, 321] on div "Your Phone Number +1 +1 8646527479 Text messaging is only available for USA pho…" at bounding box center [1000, 421] width 314 height 211
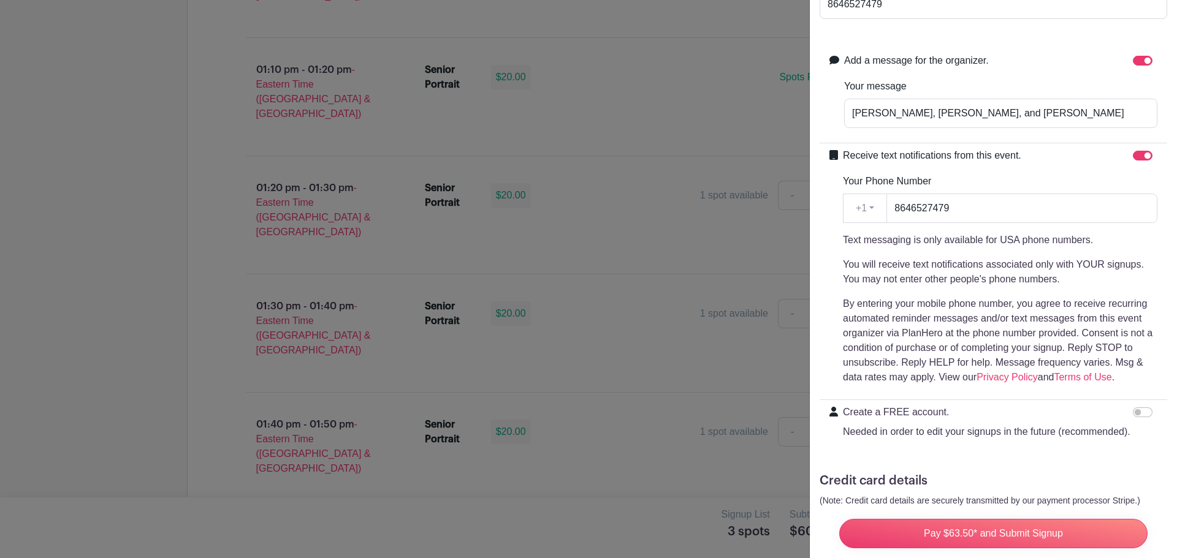
scroll to position [289, 0]
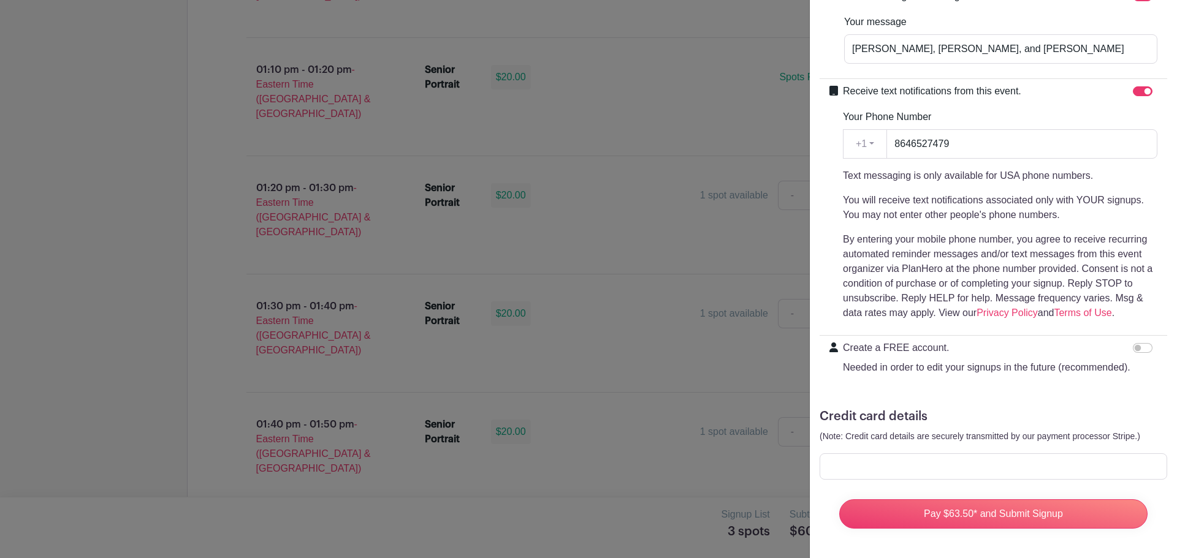
click at [1100, 360] on p "Needed in order to edit your signups in the future (recommended)." at bounding box center [986, 367] width 287 height 15
click at [1133, 353] on input "Create a FREE account. Needed in order to edit your signups in the future (reco…" at bounding box center [1143, 348] width 20 height 10
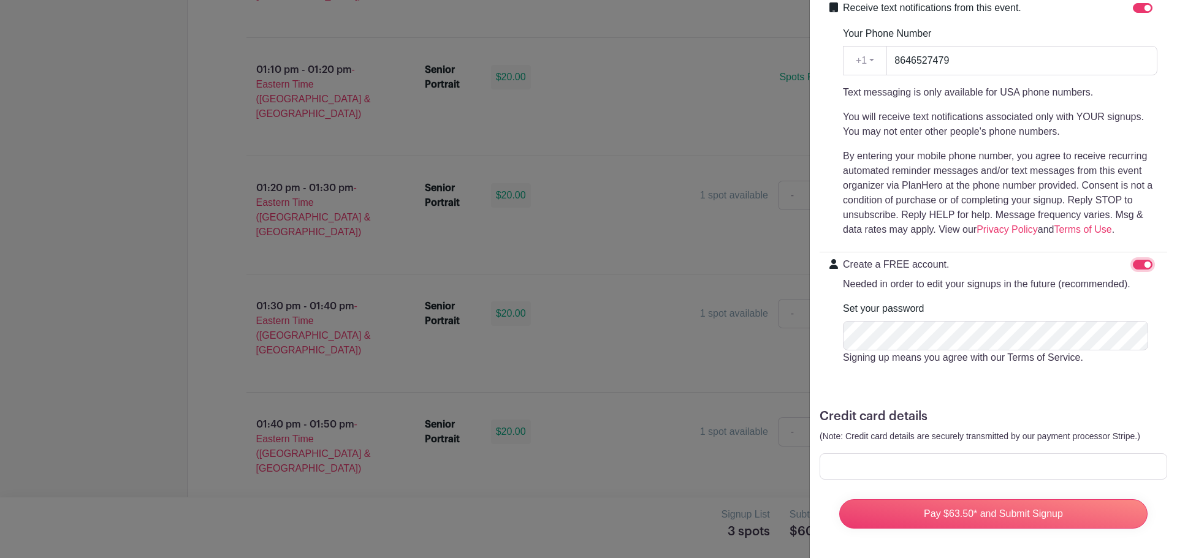
scroll to position [372, 0]
click at [1133, 260] on input "Create a FREE account. Needed in order to edit your signups in the future (reco…" at bounding box center [1143, 265] width 20 height 10
checkbox input "false"
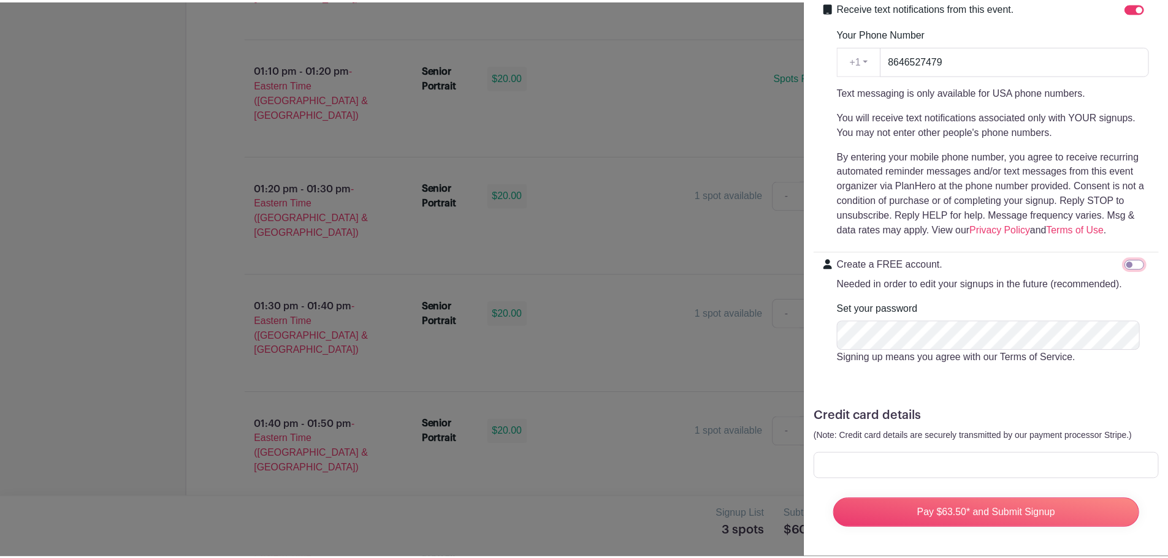
scroll to position [289, 0]
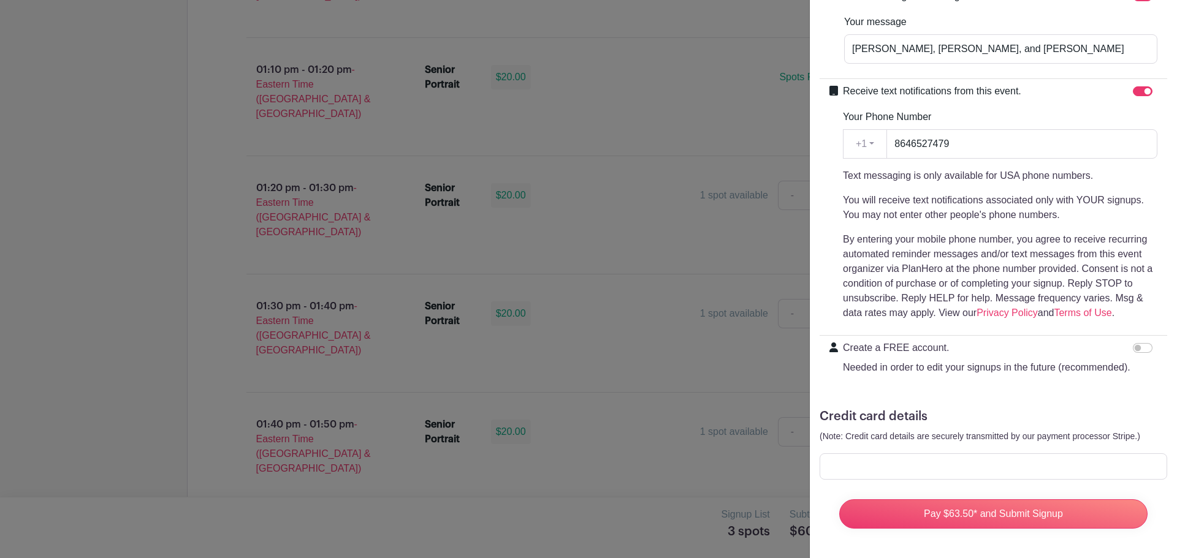
click at [1097, 409] on h5 "Credit card details" at bounding box center [993, 416] width 348 height 15
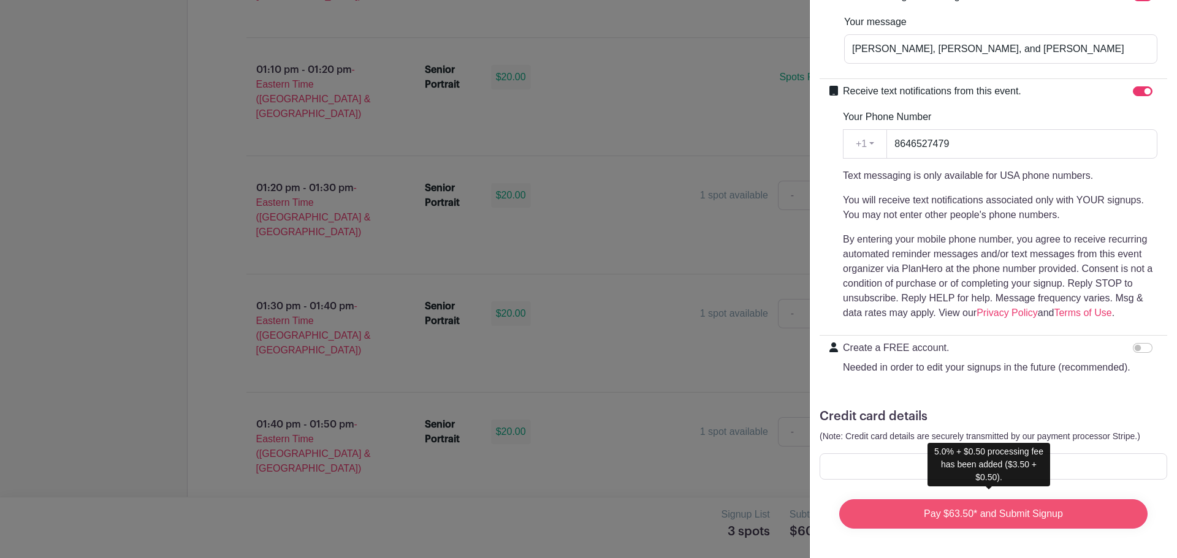
click at [1028, 506] on input "Pay $63.50* and Submit Signup" at bounding box center [993, 514] width 308 height 29
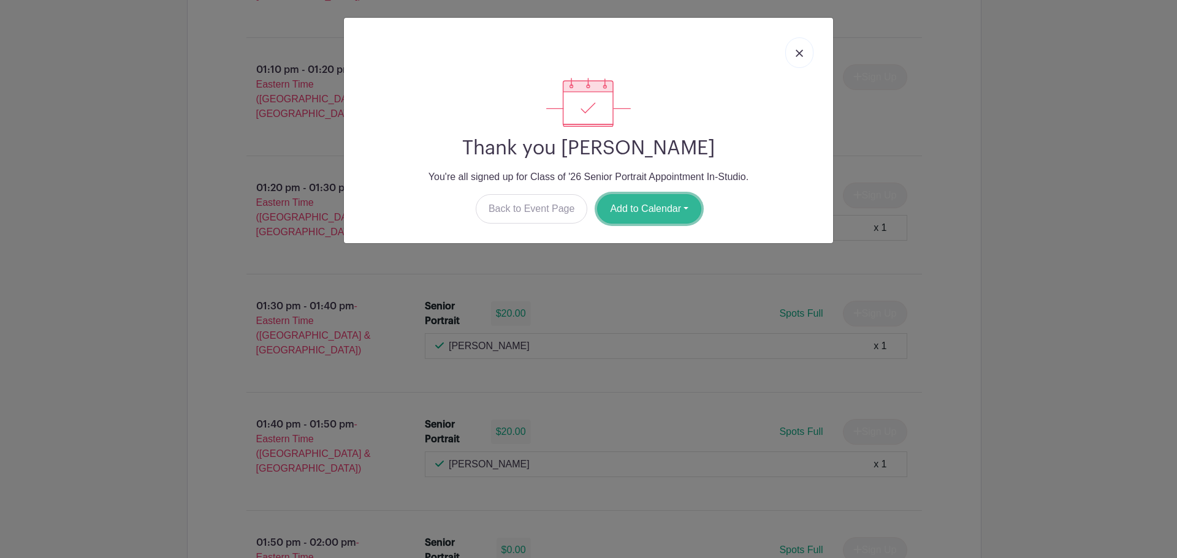
click at [691, 205] on button "Add to Calendar" at bounding box center [649, 208] width 104 height 29
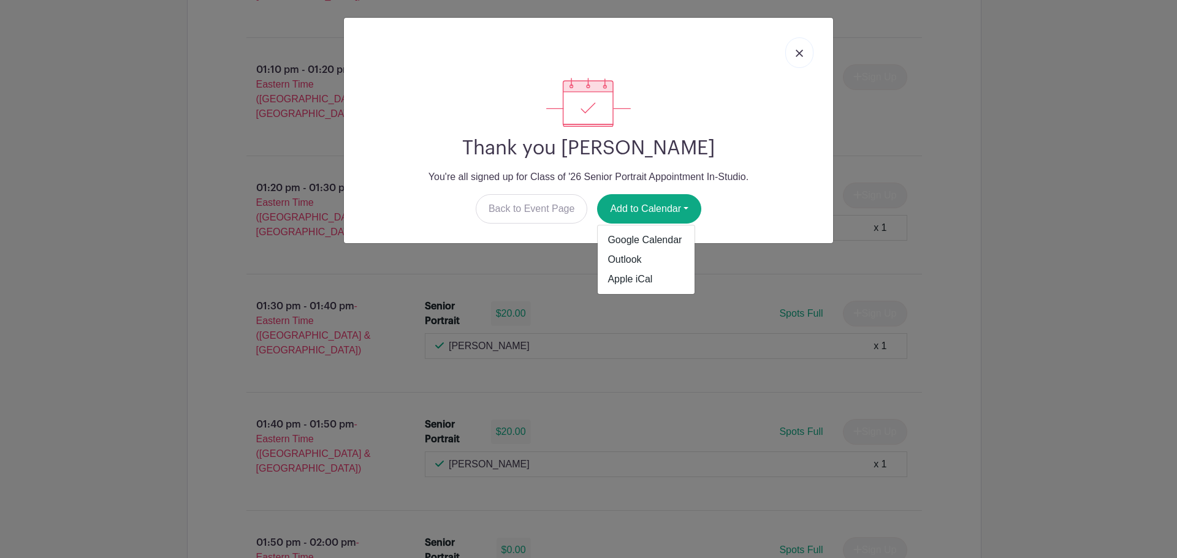
click at [731, 164] on div "Thank you [PERSON_NAME] You're all signed up for Class of '26 Senior Portrait A…" at bounding box center [588, 151] width 469 height 146
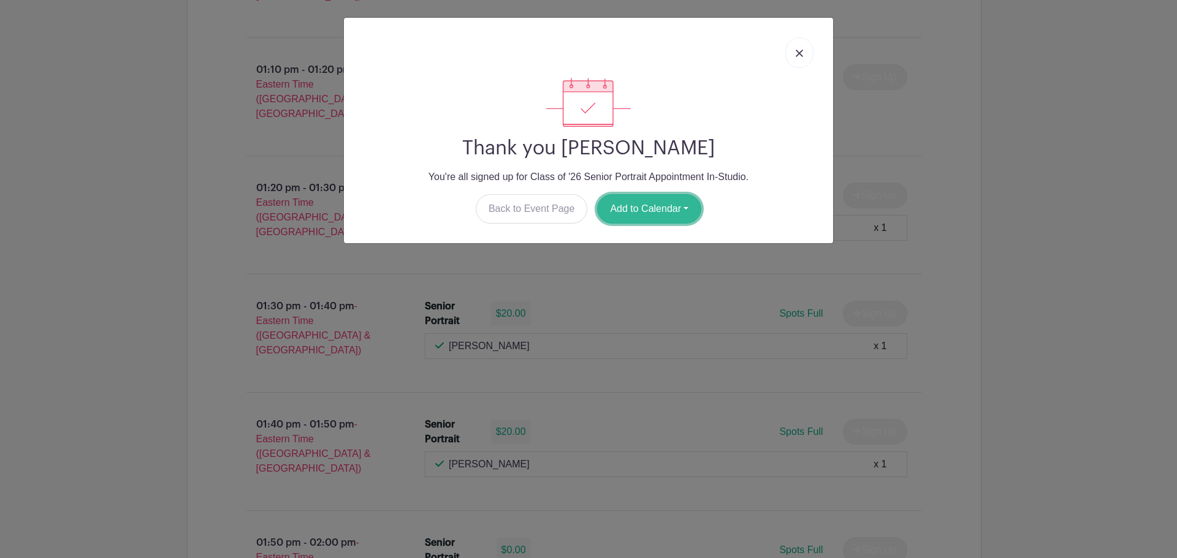
click at [620, 203] on button "Add to Calendar" at bounding box center [649, 208] width 104 height 29
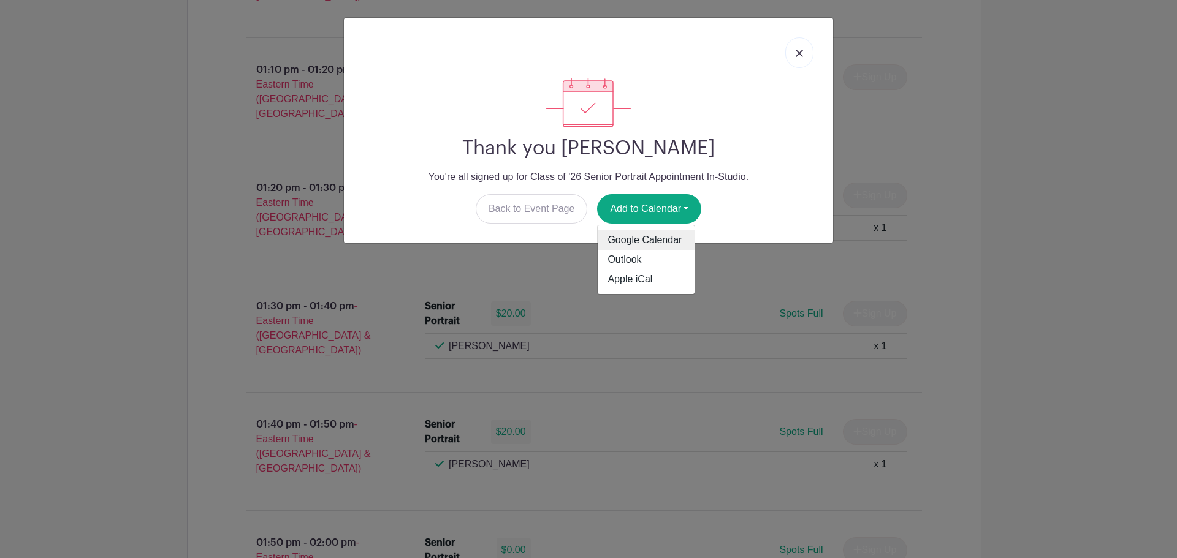
click at [631, 236] on link "Google Calendar" at bounding box center [646, 240] width 97 height 20
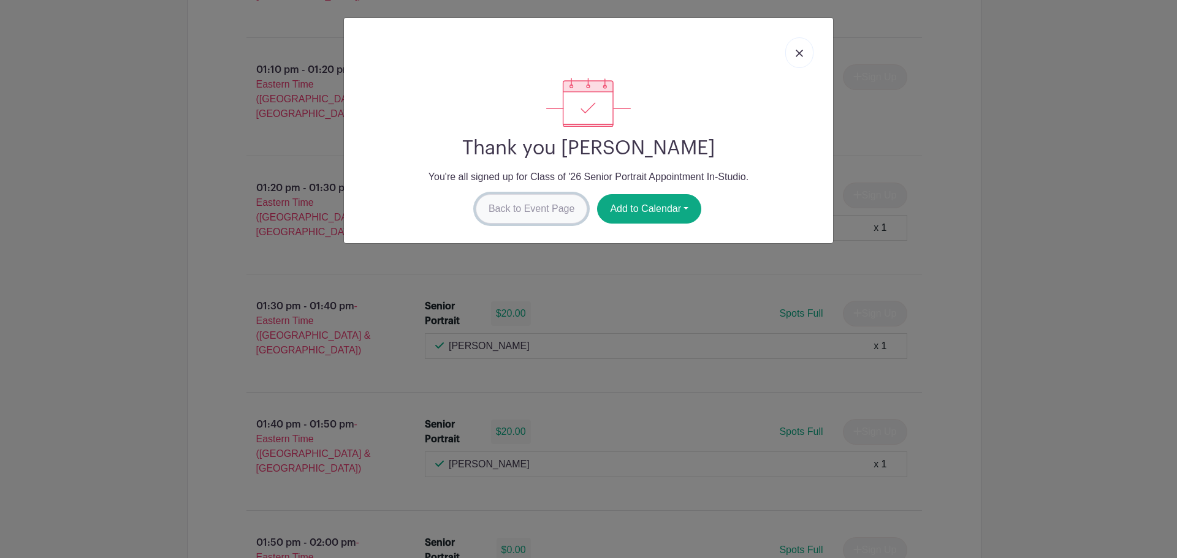
click at [529, 205] on link "Back to Event Page" at bounding box center [532, 208] width 112 height 29
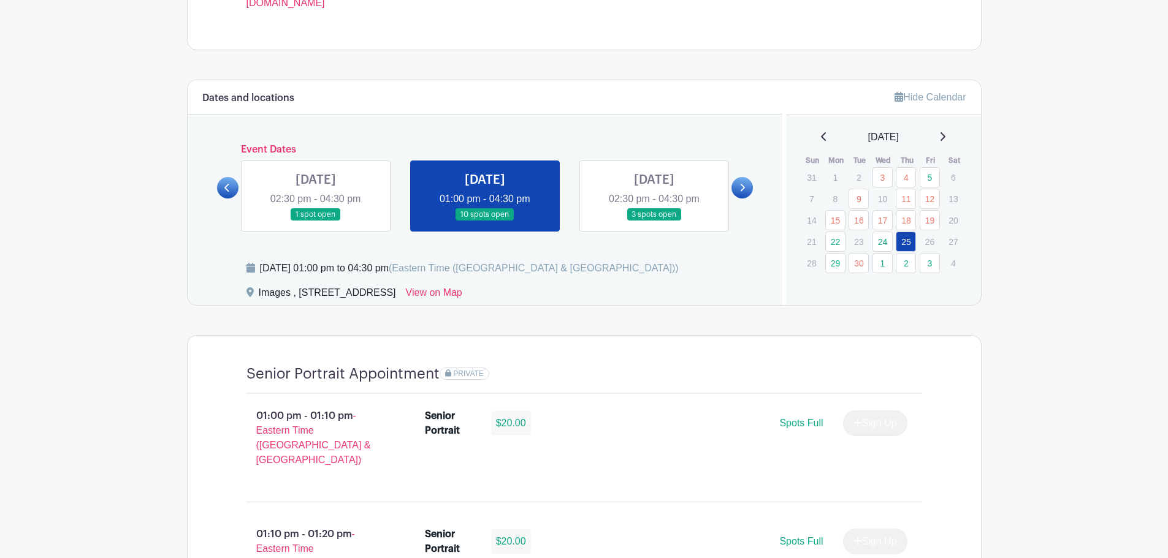
scroll to position [601, 0]
